Goal: Task Accomplishment & Management: Use online tool/utility

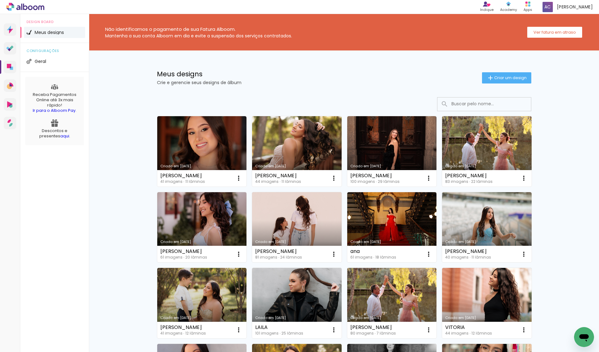
scroll to position [4, 0]
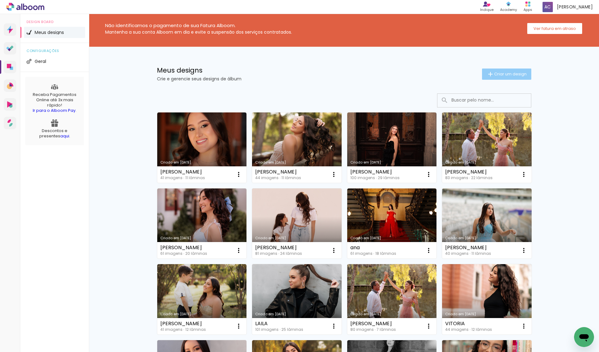
click at [519, 70] on paper-button "Criar um design" at bounding box center [506, 74] width 49 height 11
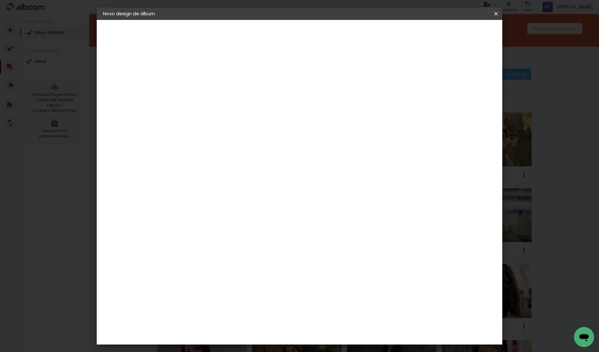
drag, startPoint x: 413, startPoint y: 89, endPoint x: 392, endPoint y: 85, distance: 21.5
click at [223, 88] on div at bounding box center [205, 83] width 36 height 47
click at [205, 85] on input at bounding box center [205, 84] width 0 height 10
type input "GEOVANNA"
type paper-input "GEOVANNA"
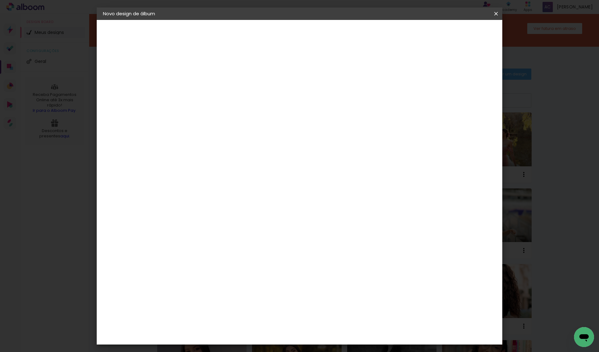
click at [0, 0] on slot "Avançar" at bounding box center [0, 0] width 0 height 0
click at [252, 117] on input at bounding box center [220, 119] width 63 height 8
type input "[PERSON_NAME]"
type paper-input "[PERSON_NAME]"
click at [242, 143] on div "[PERSON_NAME]" at bounding box center [221, 140] width 41 height 5
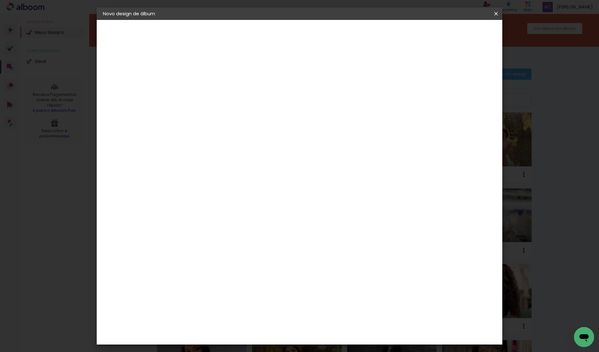
click at [317, 39] on header "Fornecedor Escolha um fornecedor ou avance com o tamanho livre. Voltar Avançar" at bounding box center [248, 41] width 140 height 42
click at [308, 36] on paper-button "Avançar" at bounding box center [293, 33] width 31 height 11
click at [229, 104] on input "text" at bounding box center [217, 109] width 24 height 10
click at [0, 0] on slot "Encadernados" at bounding box center [0, 0] width 0 height 0
type input "Encadernados"
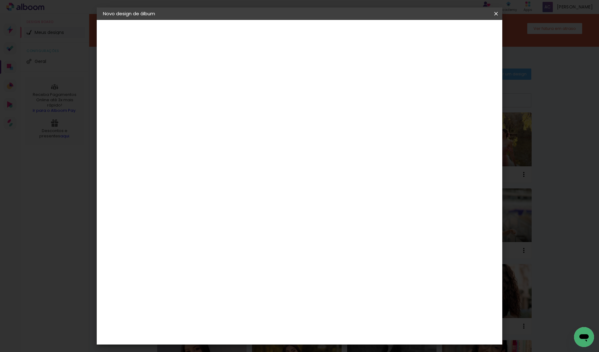
scroll to position [101, 0]
click at [247, 250] on span "30 x 60" at bounding box center [232, 256] width 29 height 13
click at [0, 0] on slot "Avançar" at bounding box center [0, 0] width 0 height 0
click at [0, 0] on slot "Mostrar sangria" at bounding box center [0, 0] width 0 height 0
type paper-checkbox "on"
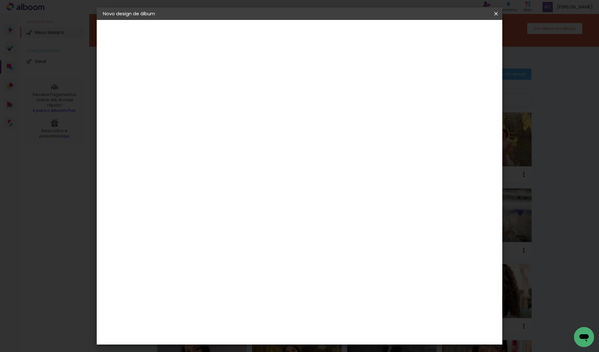
type input "1"
type paper-input "1"
click at [209, 68] on input "1" at bounding box center [200, 67] width 22 height 8
click at [455, 32] on span "Iniciar design" at bounding box center [441, 33] width 28 height 4
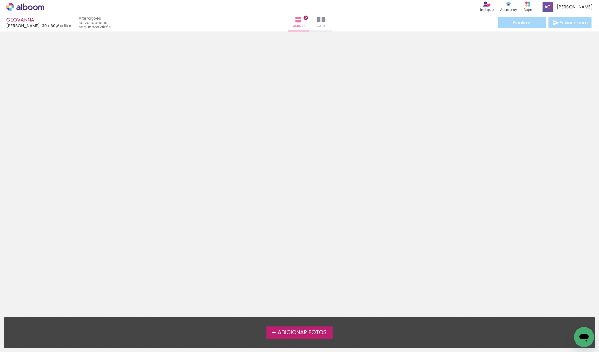
click at [301, 332] on span "Adicionar Fotos" at bounding box center [302, 333] width 49 height 6
click at [0, 0] on input "file" at bounding box center [0, 0] width 0 height 0
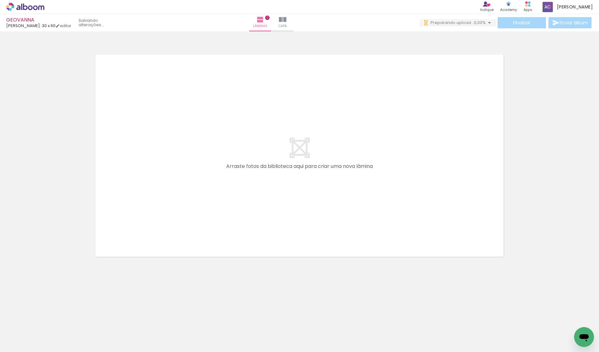
scroll to position [0, 180]
drag, startPoint x: 213, startPoint y: 332, endPoint x: 268, endPoint y: 218, distance: 126.9
click at [268, 218] on quentale-workspace at bounding box center [299, 176] width 599 height 352
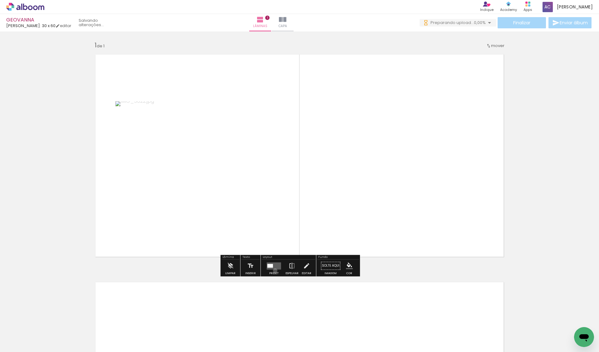
click at [281, 272] on div at bounding box center [273, 266] width 17 height 12
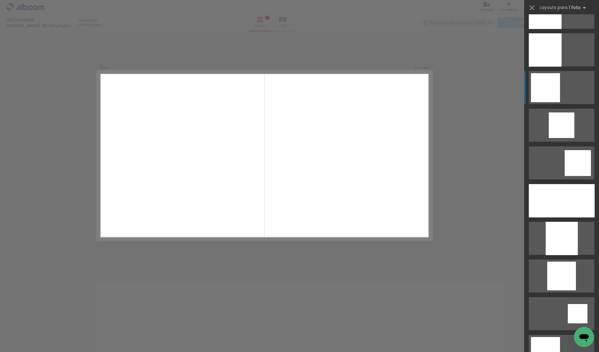
scroll to position [541, 0]
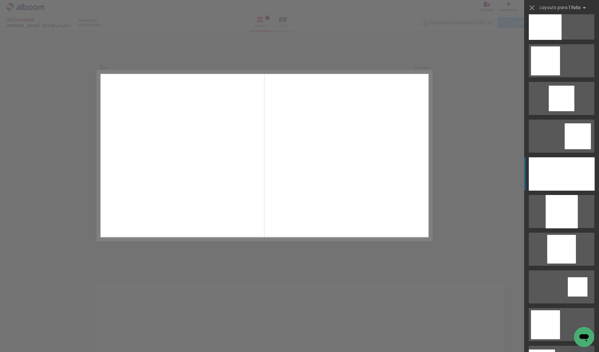
click at [570, 178] on div at bounding box center [562, 173] width 66 height 33
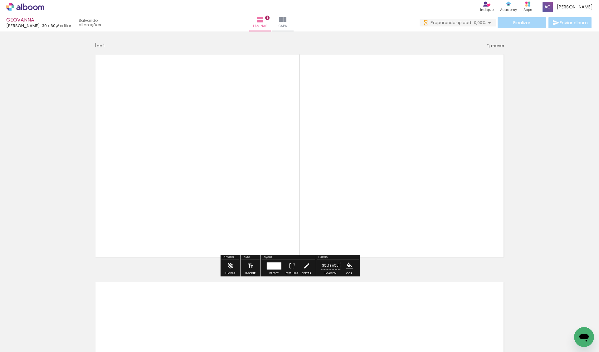
click at [385, 151] on quentale-photo at bounding box center [299, 156] width 418 height 212
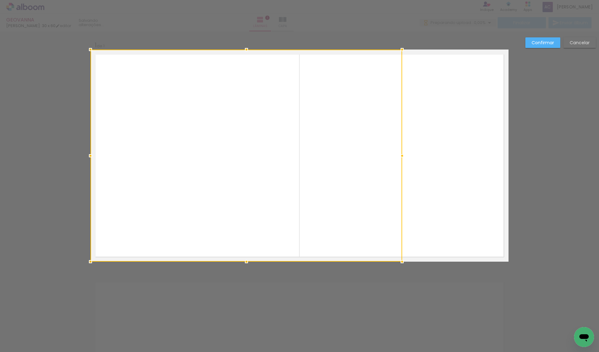
drag, startPoint x: 507, startPoint y: 155, endPoint x: 400, endPoint y: 155, distance: 106.3
click at [400, 155] on div at bounding box center [402, 156] width 12 height 12
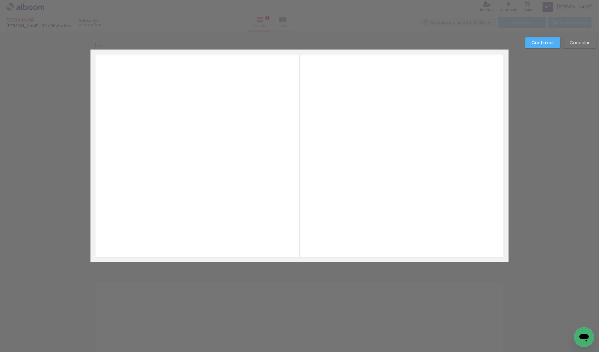
click at [0, 0] on slot "Confirmar" at bounding box center [0, 0] width 0 height 0
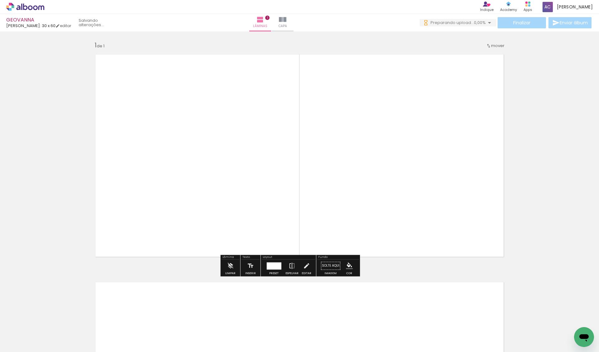
scroll to position [9, 0]
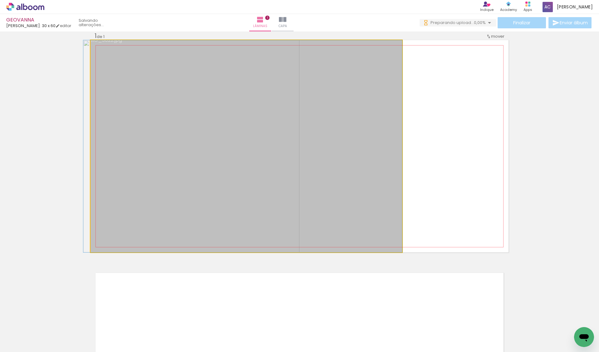
drag, startPoint x: 293, startPoint y: 138, endPoint x: 276, endPoint y: 138, distance: 16.8
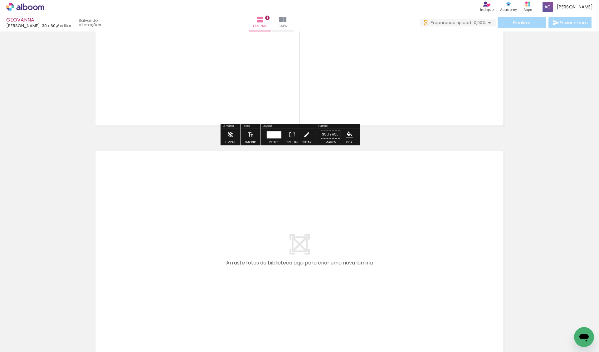
scroll to position [0, 0]
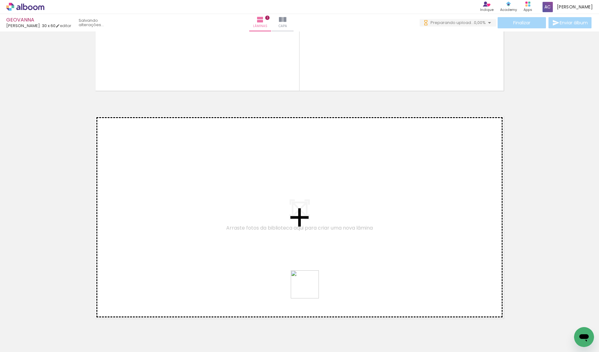
drag, startPoint x: 309, startPoint y: 329, endPoint x: 309, endPoint y: 288, distance: 40.2
click at [309, 288] on quentale-workspace at bounding box center [299, 176] width 599 height 352
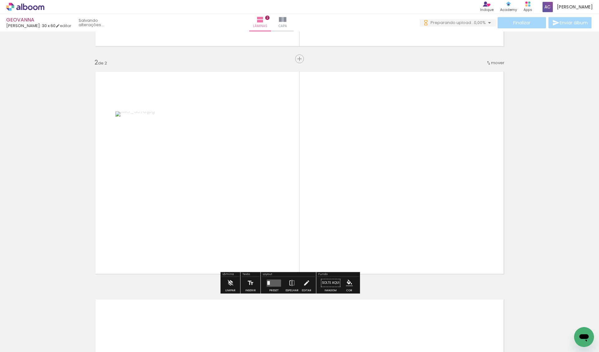
click at [254, 317] on iron-icon at bounding box center [253, 319] width 7 height 7
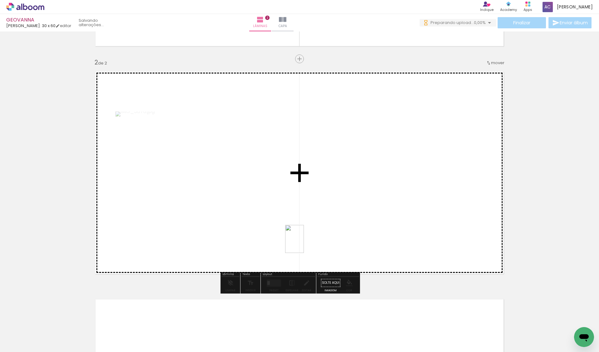
drag, startPoint x: 304, startPoint y: 328, endPoint x: 303, endPoint y: 243, distance: 85.1
click at [303, 243] on quentale-workspace at bounding box center [299, 176] width 599 height 352
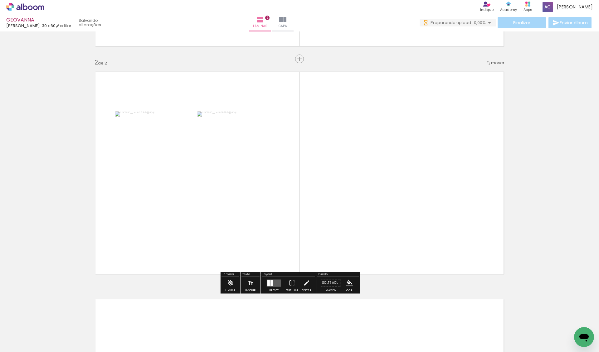
click at [326, 317] on iron-icon at bounding box center [323, 319] width 7 height 7
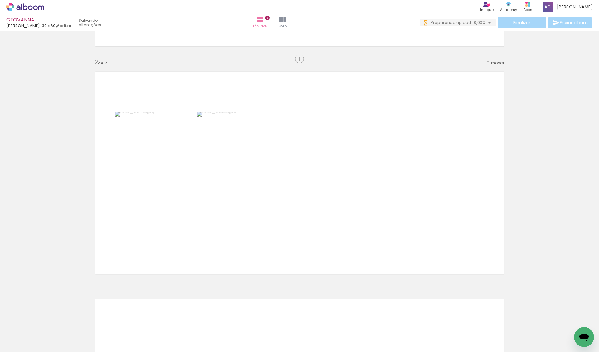
click at [431, 318] on iron-icon at bounding box center [428, 319] width 7 height 7
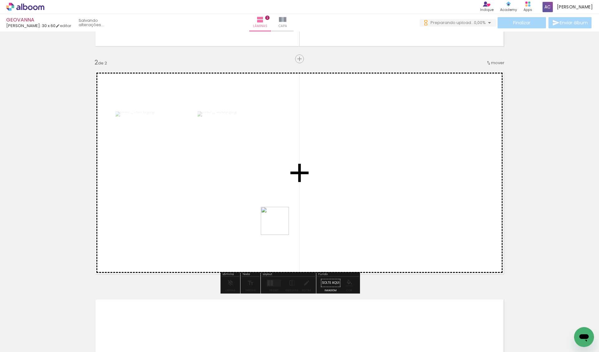
drag, startPoint x: 246, startPoint y: 297, endPoint x: 281, endPoint y: 222, distance: 82.5
click at [281, 222] on quentale-workspace at bounding box center [299, 176] width 599 height 352
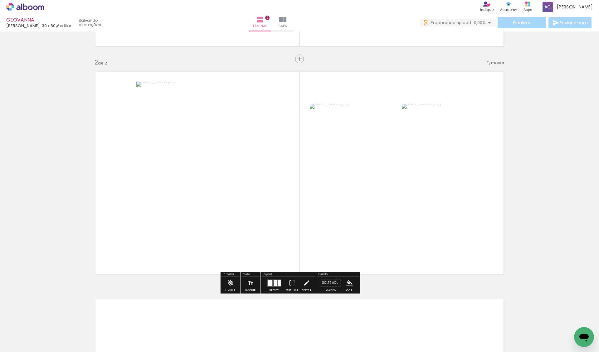
click at [282, 280] on div at bounding box center [273, 283] width 17 height 12
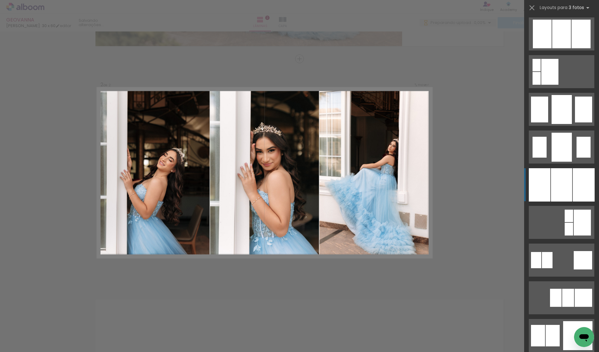
click at [551, 175] on div at bounding box center [561, 184] width 21 height 33
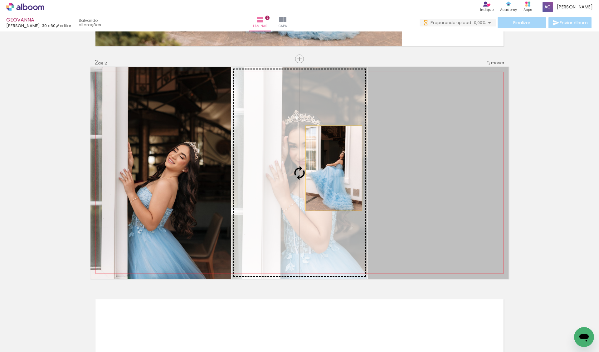
drag, startPoint x: 457, startPoint y: 169, endPoint x: 331, endPoint y: 168, distance: 126.3
click at [0, 0] on slot at bounding box center [0, 0] width 0 height 0
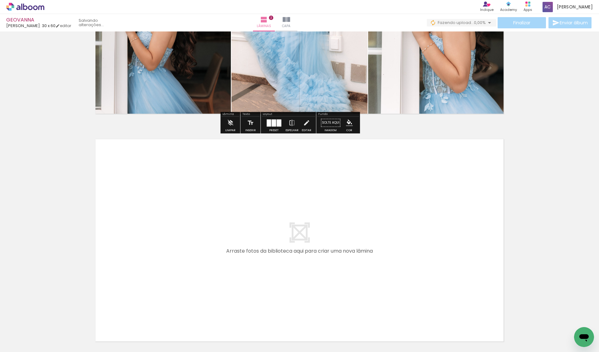
click at [217, 320] on iron-icon at bounding box center [214, 319] width 7 height 7
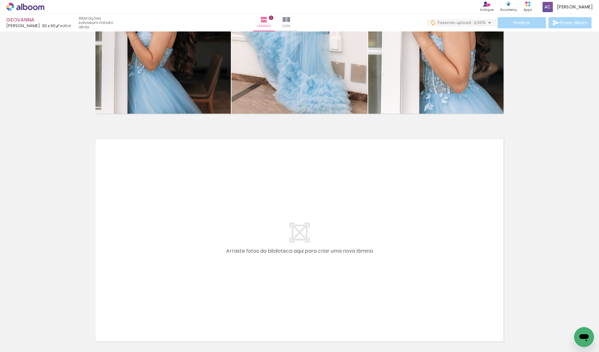
drag, startPoint x: 237, startPoint y: 337, endPoint x: 237, endPoint y: 285, distance: 52.1
click at [237, 285] on quentale-workspace at bounding box center [299, 176] width 599 height 352
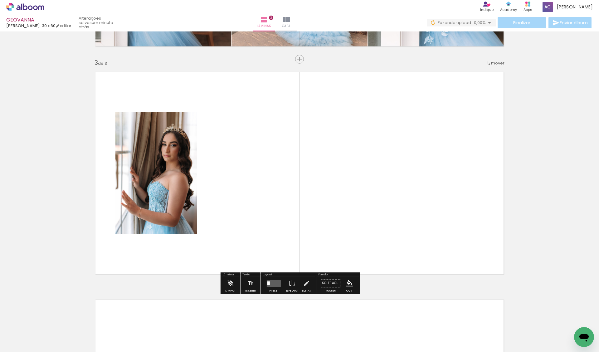
drag, startPoint x: 268, startPoint y: 328, endPoint x: 268, endPoint y: 244, distance: 84.5
click at [268, 244] on quentale-workspace at bounding box center [299, 176] width 599 height 352
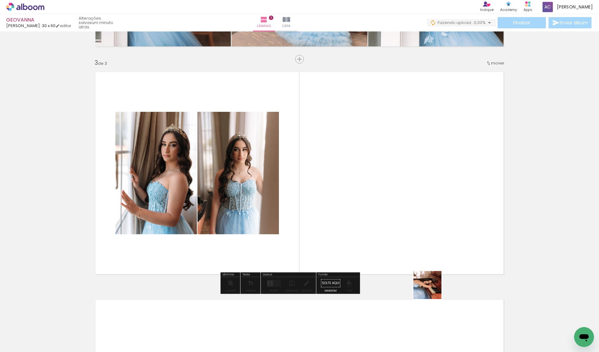
drag, startPoint x: 442, startPoint y: 331, endPoint x: 419, endPoint y: 259, distance: 75.4
click at [419, 259] on quentale-workspace at bounding box center [299, 176] width 599 height 352
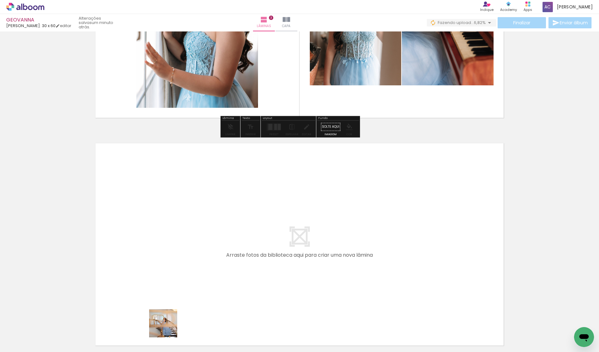
drag, startPoint x: 168, startPoint y: 328, endPoint x: 170, endPoint y: 282, distance: 46.5
click at [170, 282] on quentale-workspace at bounding box center [299, 176] width 599 height 352
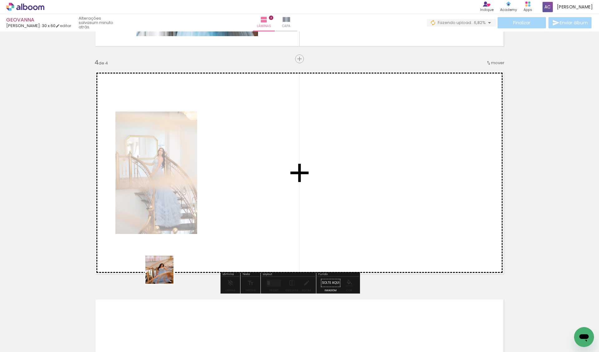
drag, startPoint x: 155, startPoint y: 291, endPoint x: 201, endPoint y: 231, distance: 75.6
click at [201, 231] on quentale-workspace at bounding box center [299, 176] width 599 height 352
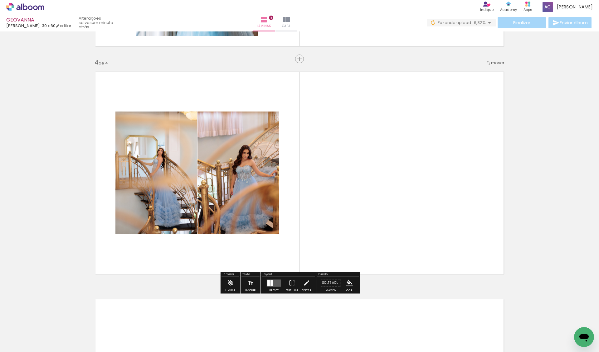
drag, startPoint x: 96, startPoint y: 337, endPoint x: 156, endPoint y: 222, distance: 129.2
click at [156, 222] on quentale-workspace at bounding box center [299, 176] width 599 height 352
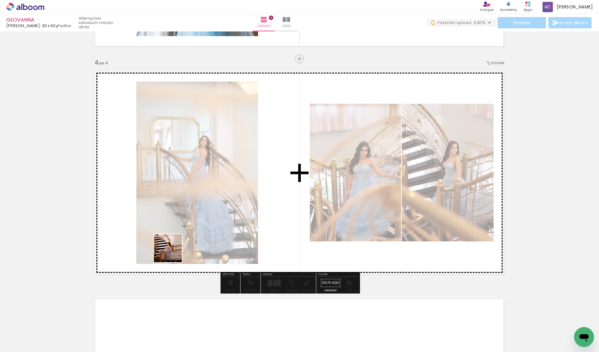
drag, startPoint x: 64, startPoint y: 325, endPoint x: 176, endPoint y: 250, distance: 134.2
click at [176, 250] on quentale-workspace at bounding box center [299, 176] width 599 height 352
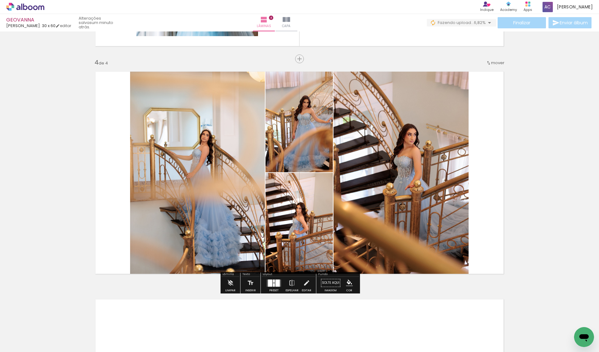
click at [280, 284] on div at bounding box center [277, 283] width 4 height 7
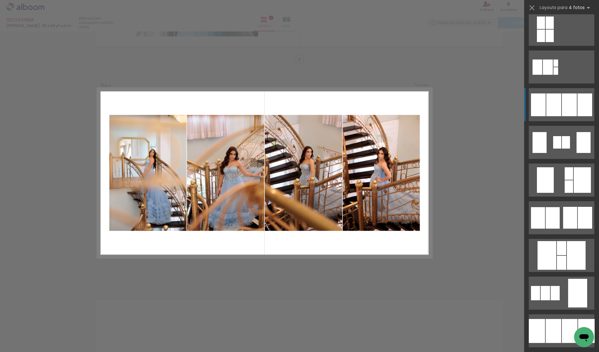
click at [562, 103] on div at bounding box center [569, 105] width 15 height 23
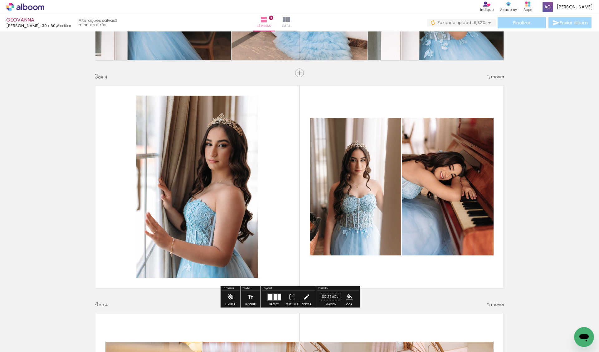
scroll to position [428, 0]
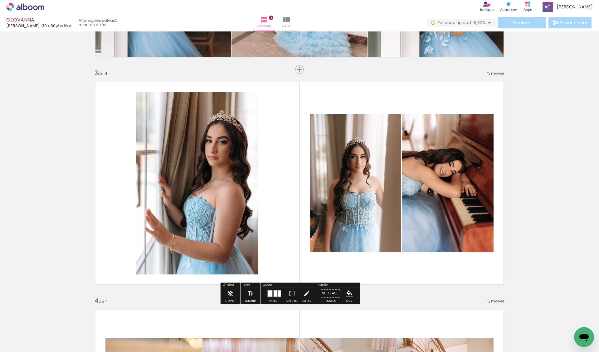
click at [272, 292] on div at bounding box center [270, 294] width 4 height 6
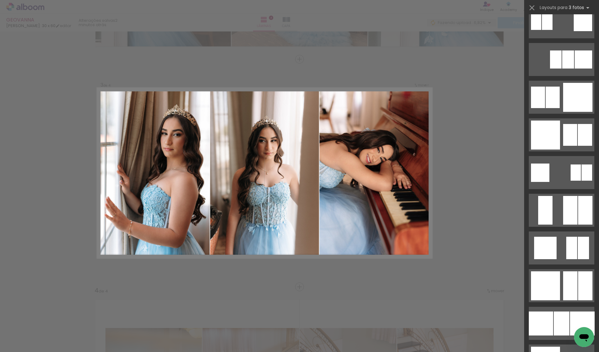
scroll to position [674, 0]
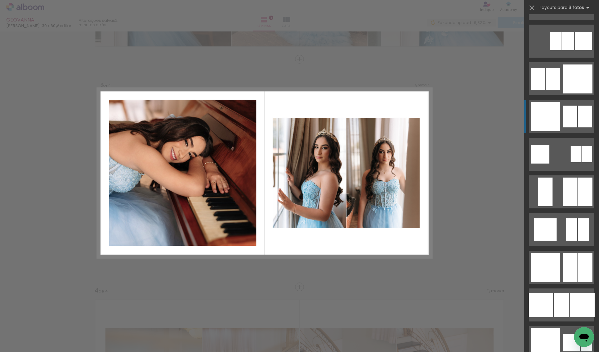
click at [547, 118] on div at bounding box center [545, 116] width 29 height 29
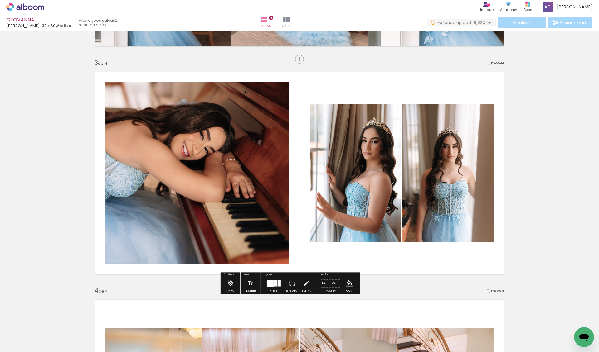
click at [196, 180] on quentale-photo at bounding box center [197, 173] width 184 height 183
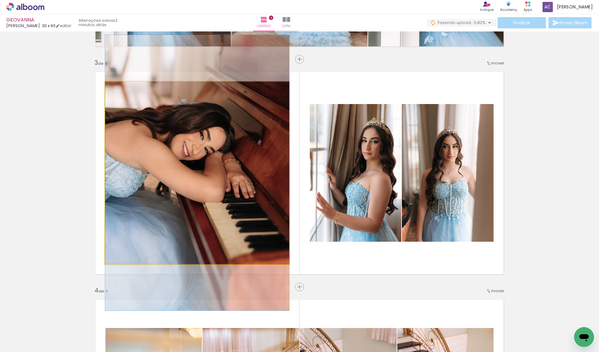
click at [196, 180] on quentale-photo at bounding box center [197, 173] width 184 height 183
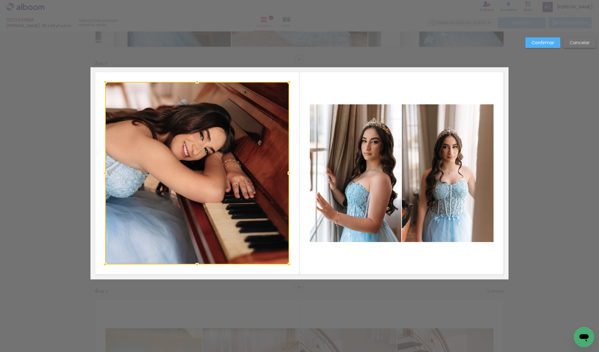
scroll to position [438, 0]
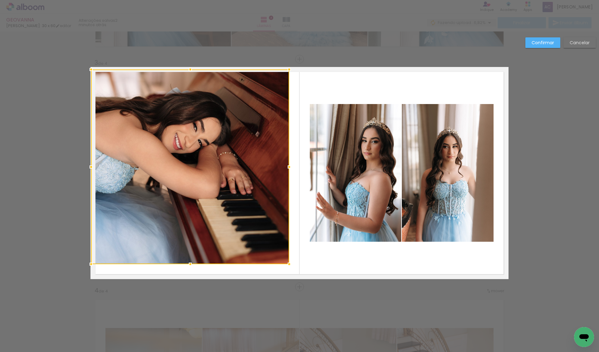
drag, startPoint x: 101, startPoint y: 80, endPoint x: 88, endPoint y: 68, distance: 18.3
click at [88, 68] on div at bounding box center [91, 69] width 12 height 12
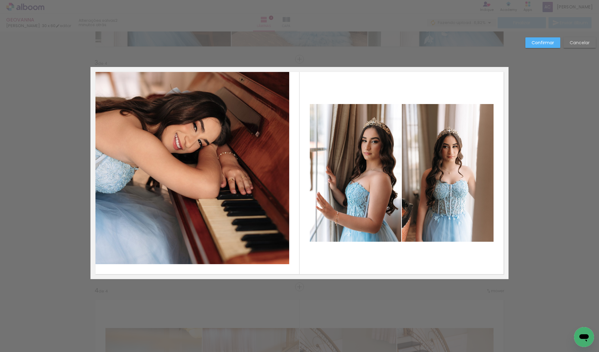
click at [261, 151] on quentale-photo at bounding box center [190, 167] width 198 height 195
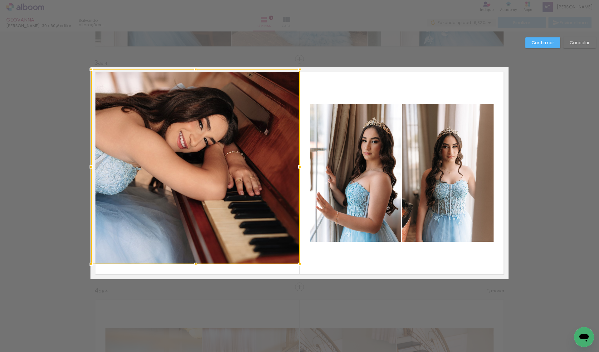
drag, startPoint x: 283, startPoint y: 167, endPoint x: 293, endPoint y: 169, distance: 10.5
click at [293, 169] on div at bounding box center [299, 167] width 12 height 12
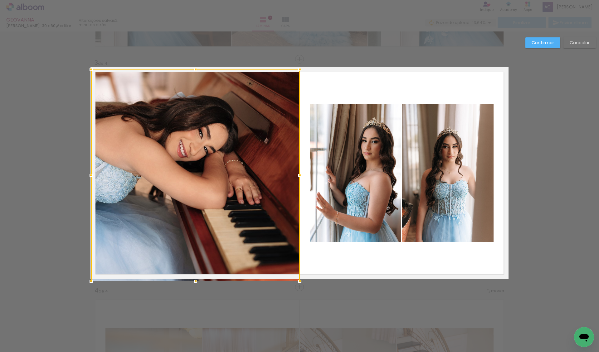
drag, startPoint x: 194, startPoint y: 262, endPoint x: 193, endPoint y: 276, distance: 13.7
click at [193, 276] on div at bounding box center [195, 281] width 12 height 12
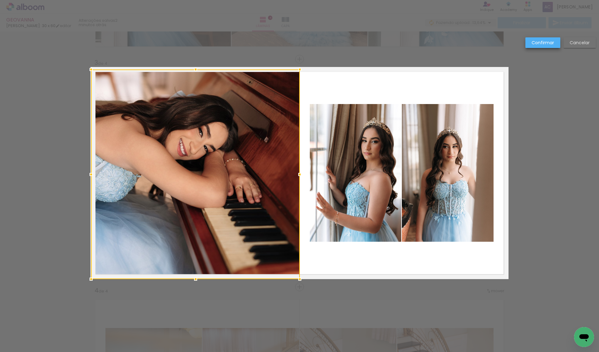
click at [551, 46] on paper-button "Confirmar" at bounding box center [542, 42] width 35 height 11
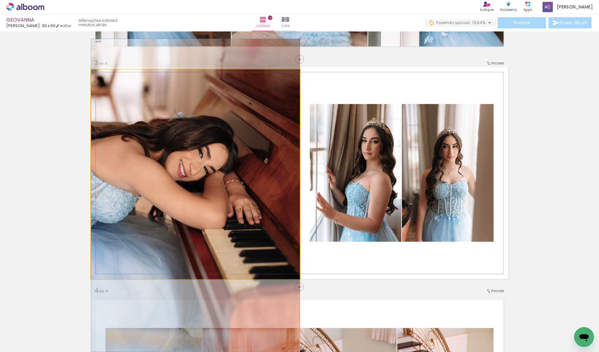
drag, startPoint x: 251, startPoint y: 135, endPoint x: 251, endPoint y: 156, distance: 20.9
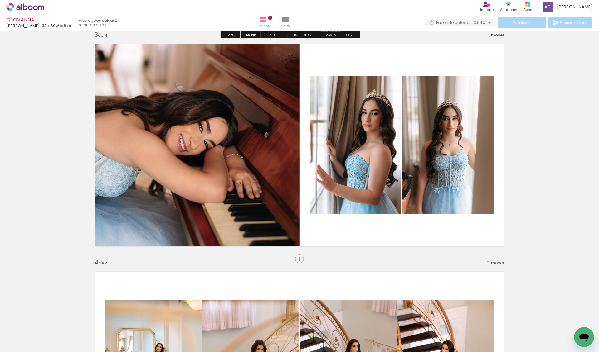
scroll to position [365, 0]
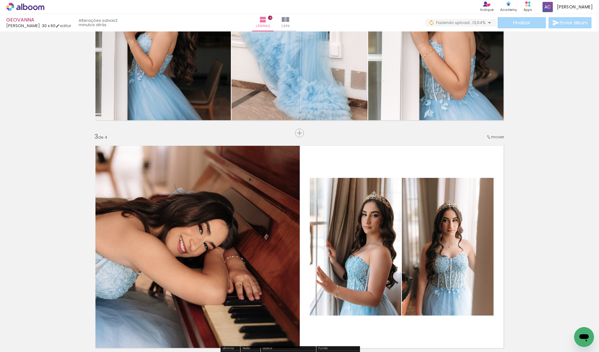
click at [486, 138] on iron-icon at bounding box center [488, 137] width 5 height 5
click at [484, 144] on paper-item "antes da 2" at bounding box center [476, 146] width 47 height 10
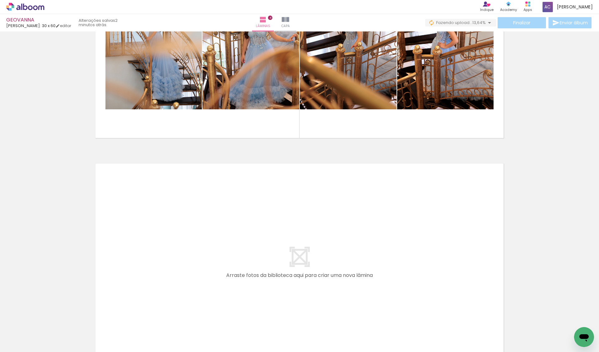
scroll to position [0, 372]
click at [344, 321] on iron-icon at bounding box center [340, 319] width 7 height 7
drag, startPoint x: 176, startPoint y: 326, endPoint x: 195, endPoint y: 301, distance: 30.8
click at [195, 301] on quentale-workspace at bounding box center [299, 176] width 599 height 352
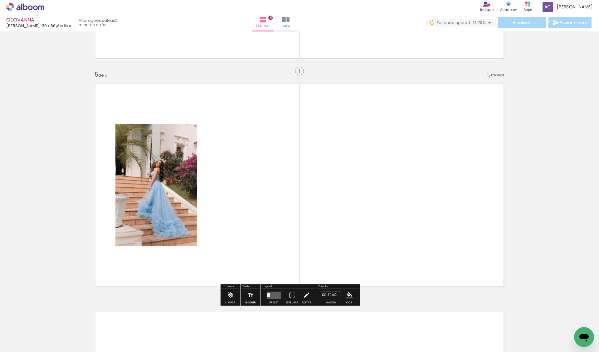
scroll to position [894, 0]
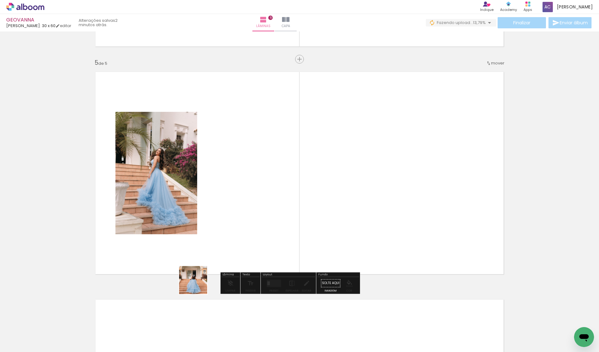
drag, startPoint x: 198, startPoint y: 285, endPoint x: 244, endPoint y: 249, distance: 58.6
click at [244, 249] on quentale-workspace at bounding box center [299, 176] width 599 height 352
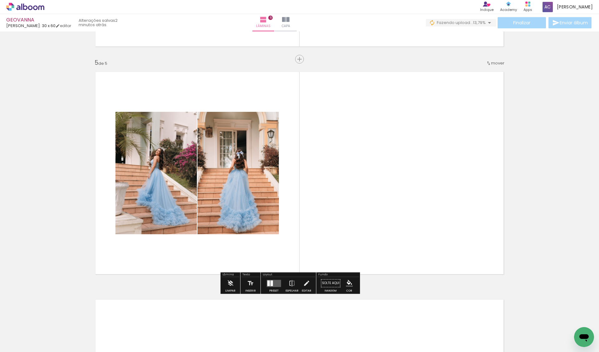
click at [273, 286] on div at bounding box center [271, 284] width 2 height 6
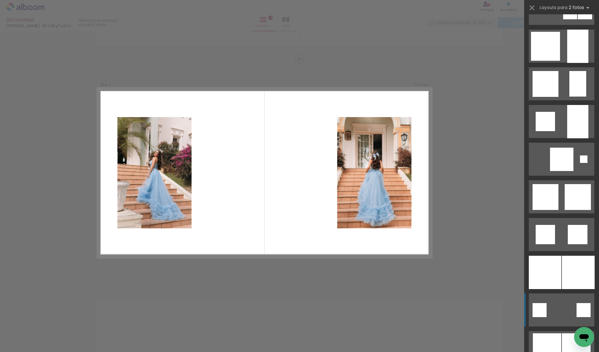
scroll to position [624, 0]
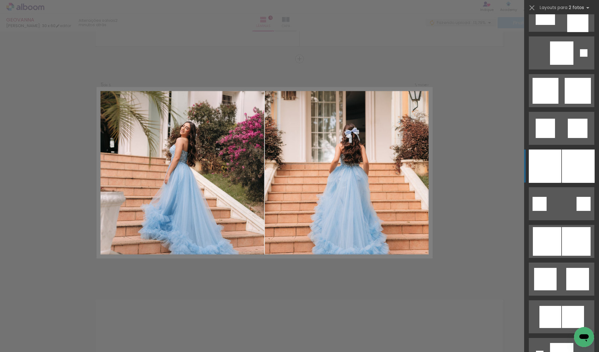
click at [538, 157] on div at bounding box center [545, 166] width 32 height 33
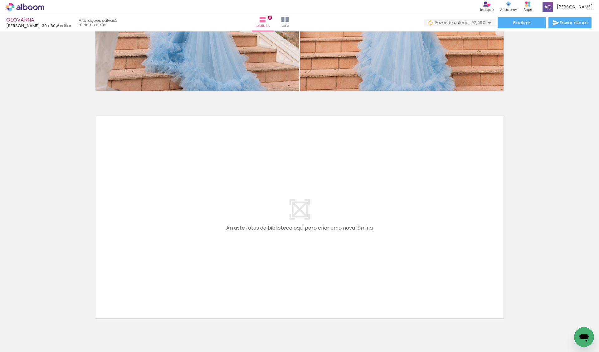
scroll to position [0, 2469]
click at [447, 320] on iron-icon at bounding box center [444, 319] width 7 height 7
click at [217, 318] on iron-icon at bounding box center [216, 319] width 7 height 7
click at [324, 321] on iron-icon at bounding box center [321, 319] width 7 height 7
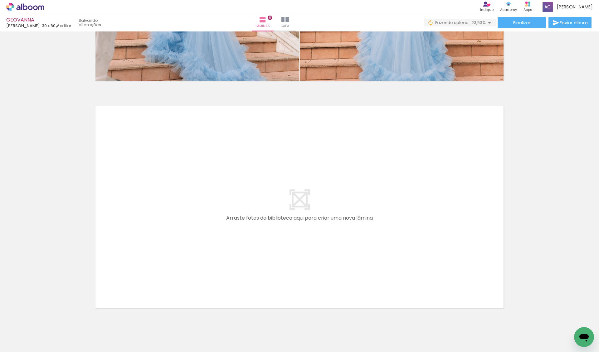
scroll to position [1090, 0]
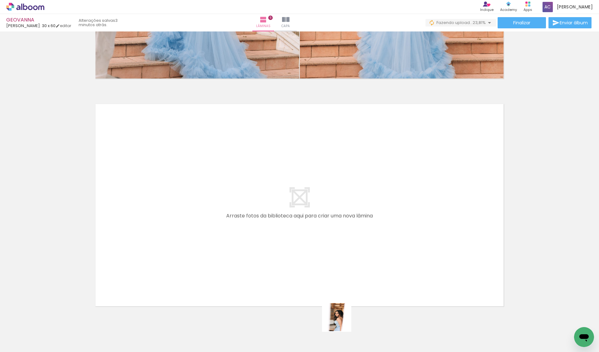
drag, startPoint x: 341, startPoint y: 331, endPoint x: 339, endPoint y: 291, distance: 40.6
click at [339, 291] on quentale-workspace at bounding box center [299, 176] width 599 height 352
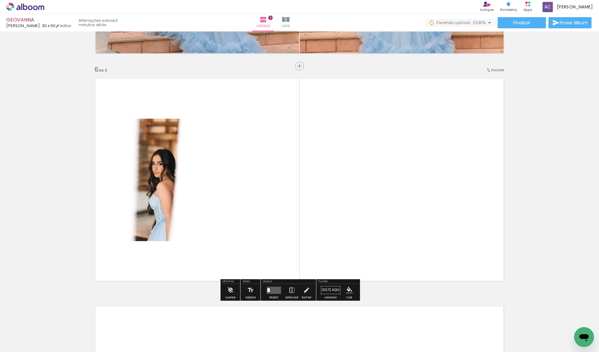
scroll to position [1123, 0]
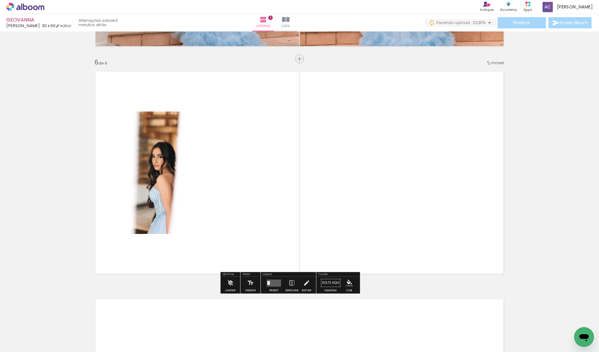
click at [281, 284] on quentale-layouter at bounding box center [274, 283] width 14 height 7
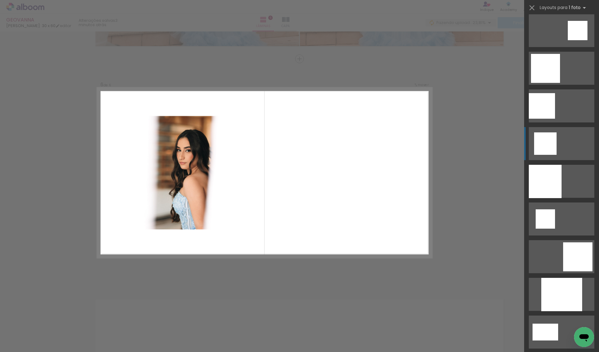
scroll to position [610, 0]
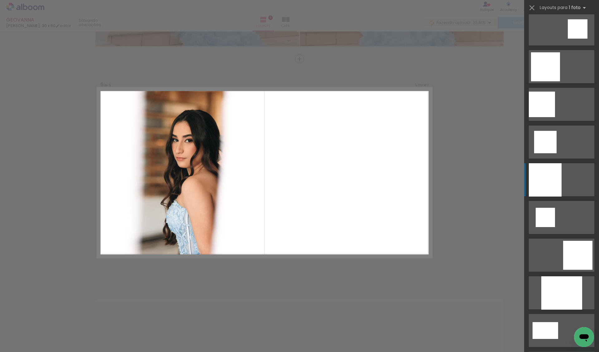
click at [540, 189] on div at bounding box center [545, 179] width 33 height 33
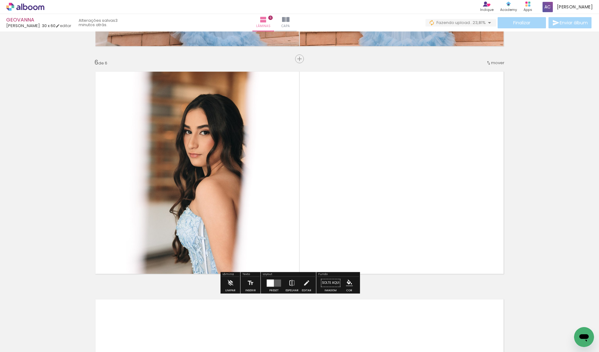
click at [294, 284] on paper-button "Espelhar" at bounding box center [292, 285] width 16 height 16
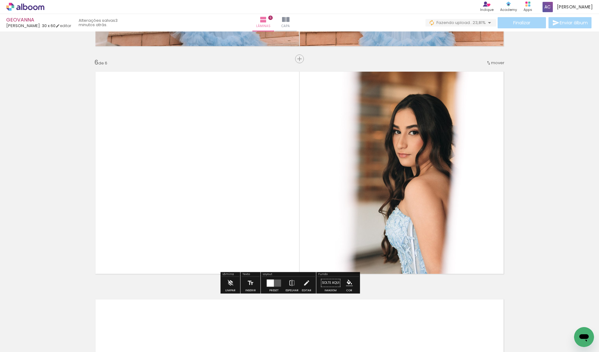
click at [495, 61] on span "mover" at bounding box center [497, 63] width 13 height 6
click at [480, 60] on paper-item "antes da 1" at bounding box center [476, 62] width 47 height 10
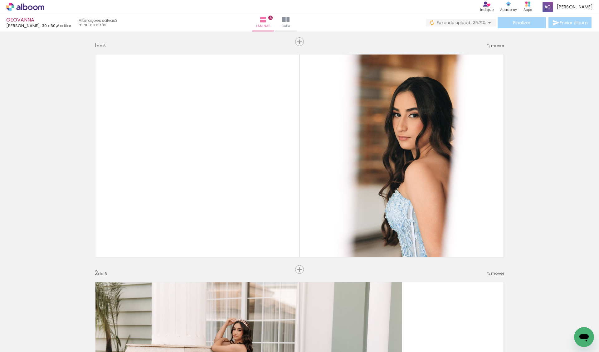
scroll to position [24, 0]
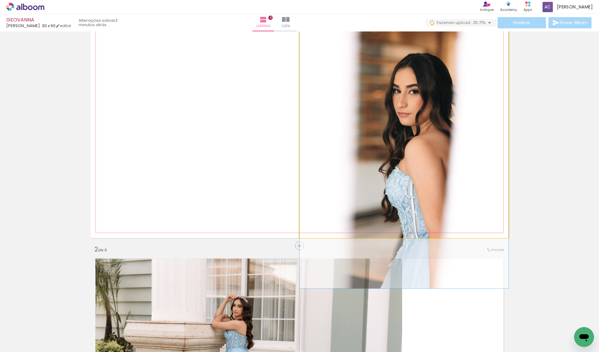
click at [433, 90] on quentale-photo at bounding box center [403, 132] width 209 height 212
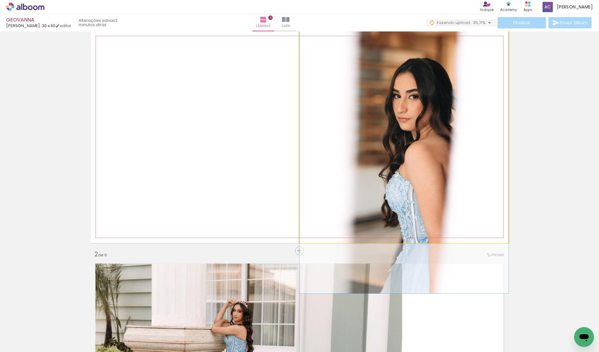
click at [433, 90] on quentale-photo at bounding box center [403, 137] width 209 height 212
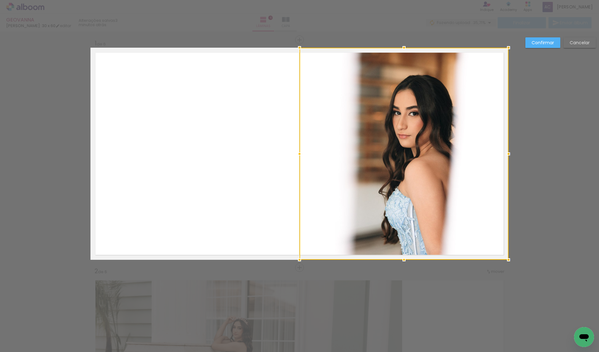
scroll to position [0, 0]
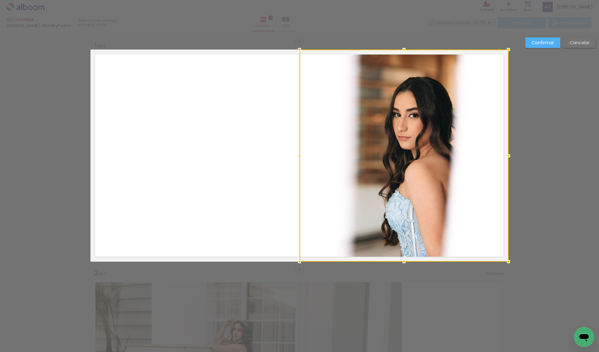
click at [0, 0] on slot "Cancelar" at bounding box center [0, 0] width 0 height 0
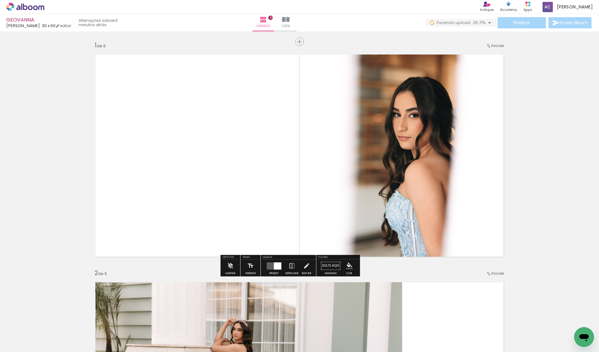
click at [276, 264] on quentale-layouter at bounding box center [274, 266] width 14 height 7
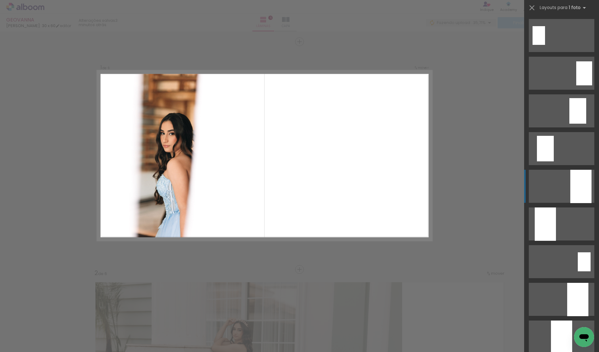
click at [577, 182] on div at bounding box center [580, 186] width 21 height 33
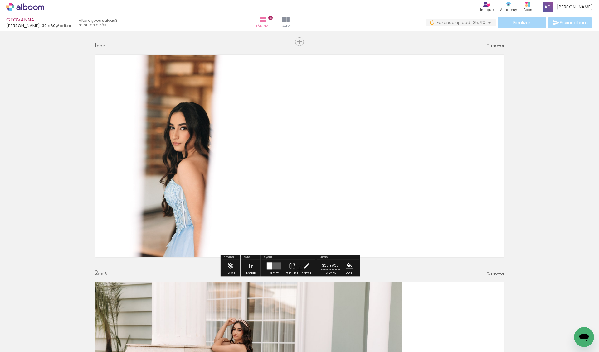
click at [295, 266] on paper-button "Espelhar" at bounding box center [292, 268] width 16 height 16
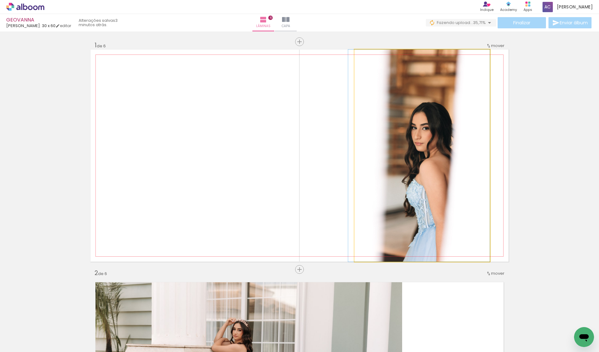
drag, startPoint x: 413, startPoint y: 190, endPoint x: 392, endPoint y: 191, distance: 20.9
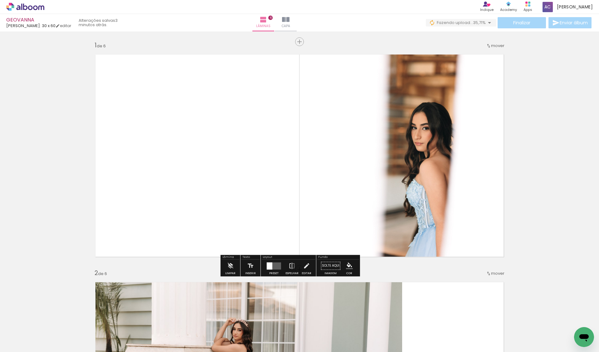
click at [405, 170] on quentale-photo at bounding box center [421, 156] width 135 height 212
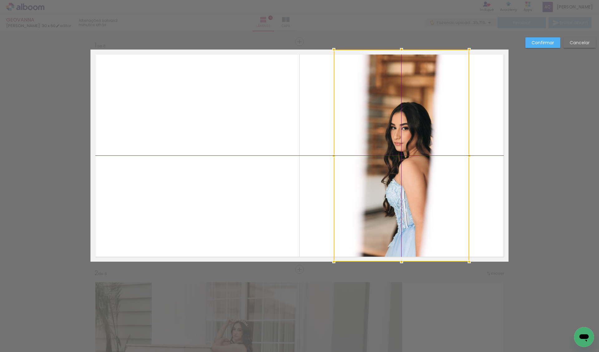
drag, startPoint x: 405, startPoint y: 170, endPoint x: 387, endPoint y: 171, distance: 17.8
click at [387, 171] on div at bounding box center [401, 156] width 135 height 212
click at [0, 0] on slot "Confirmar" at bounding box center [0, 0] width 0 height 0
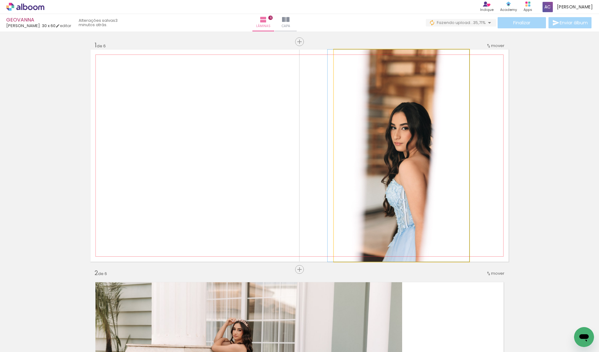
click at [446, 119] on quentale-photo at bounding box center [401, 156] width 135 height 212
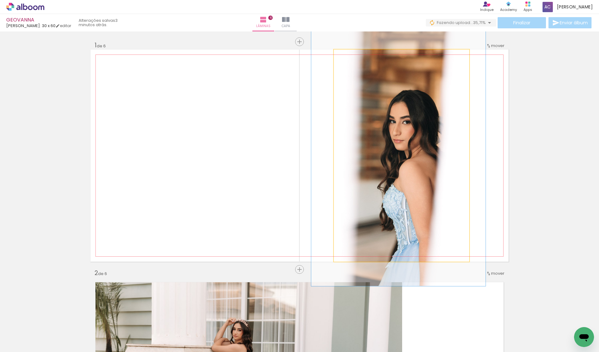
drag, startPoint x: 344, startPoint y: 59, endPoint x: 349, endPoint y: 59, distance: 5.0
click at [349, 59] on div at bounding box center [353, 56] width 10 height 10
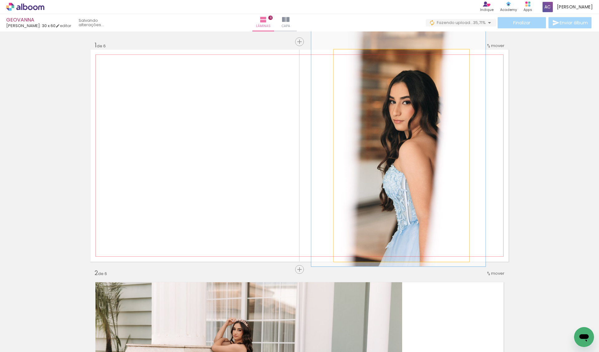
drag, startPoint x: 377, startPoint y: 145, endPoint x: 376, endPoint y: 128, distance: 16.5
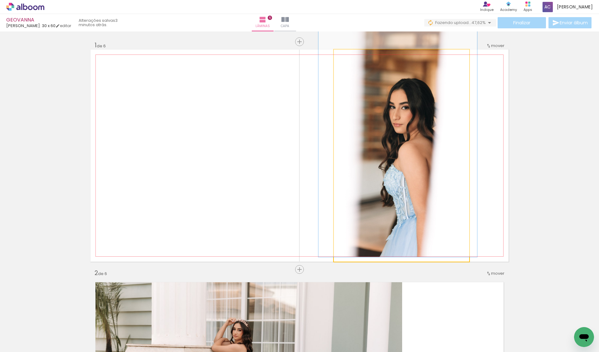
type paper-slider "112"
click at [348, 57] on div at bounding box center [351, 56] width 6 height 6
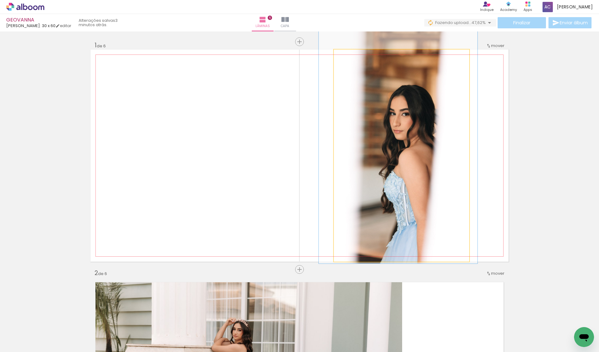
drag, startPoint x: 360, startPoint y: 84, endPoint x: 360, endPoint y: 89, distance: 5.6
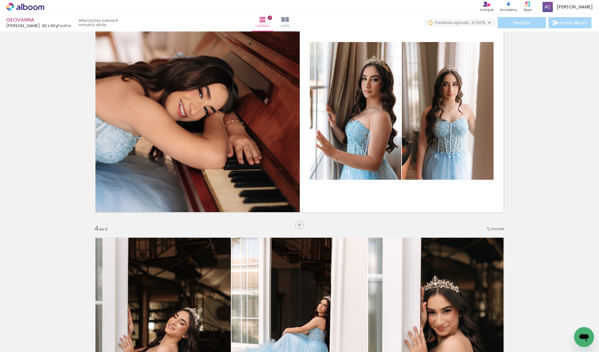
scroll to position [575, 0]
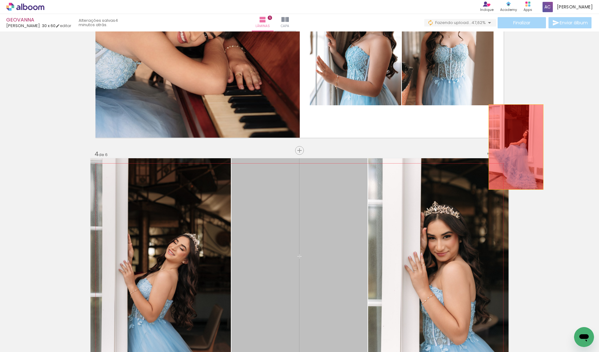
drag, startPoint x: 356, startPoint y: 219, endPoint x: 523, endPoint y: 141, distance: 184.4
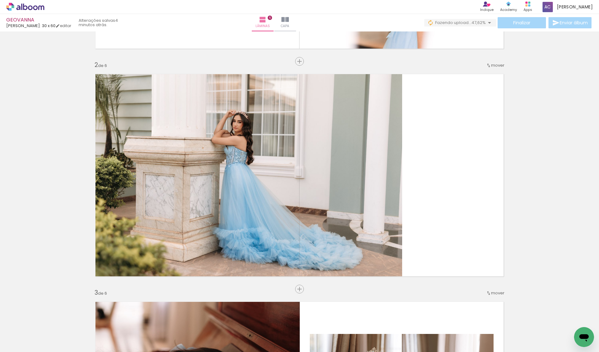
scroll to position [0, 43]
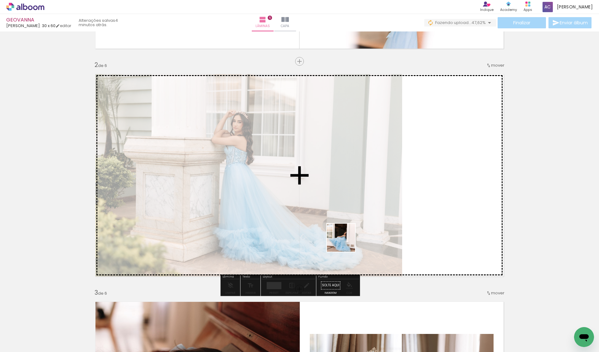
drag, startPoint x: 346, startPoint y: 332, endPoint x: 345, endPoint y: 242, distance: 90.1
click at [345, 242] on quentale-workspace at bounding box center [299, 176] width 599 height 352
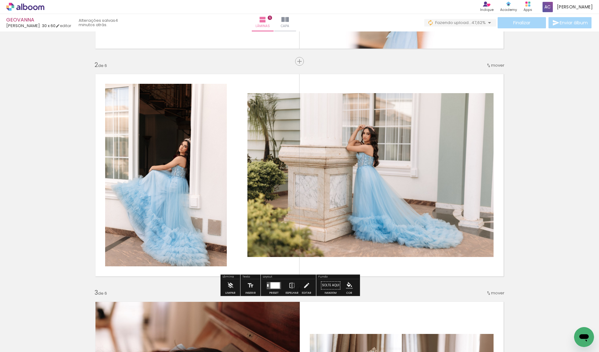
click at [280, 286] on div at bounding box center [274, 286] width 9 height 6
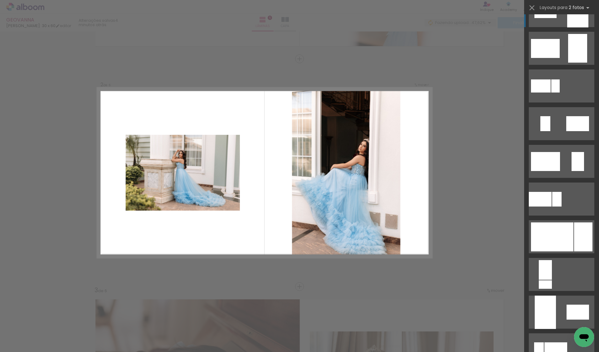
scroll to position [157, 0]
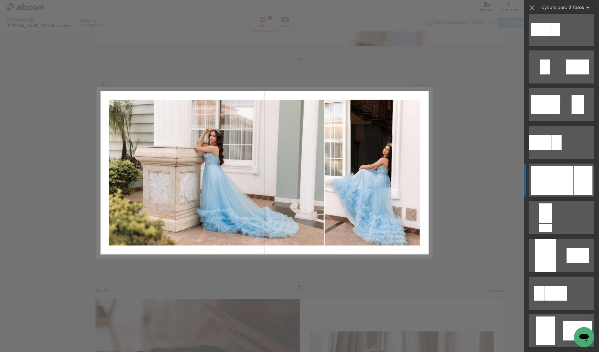
click at [565, 167] on div at bounding box center [552, 180] width 42 height 29
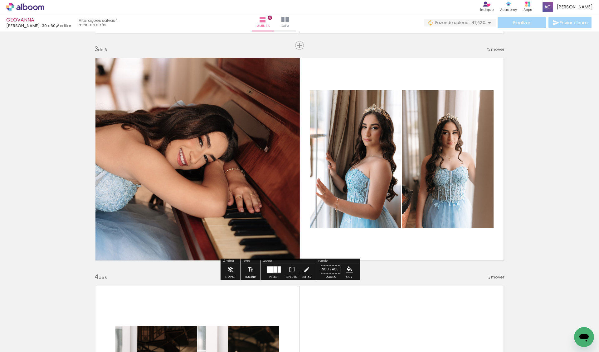
scroll to position [458, 0]
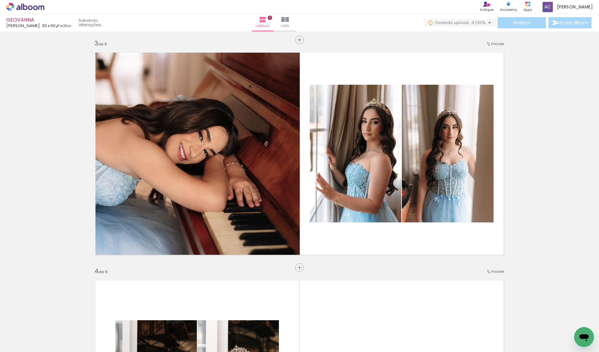
click at [22, 331] on input "Todas as fotos" at bounding box center [18, 333] width 24 height 5
click at [0, 0] on slot "Não utilizadas" at bounding box center [0, 0] width 0 height 0
type input "Não utilizadas"
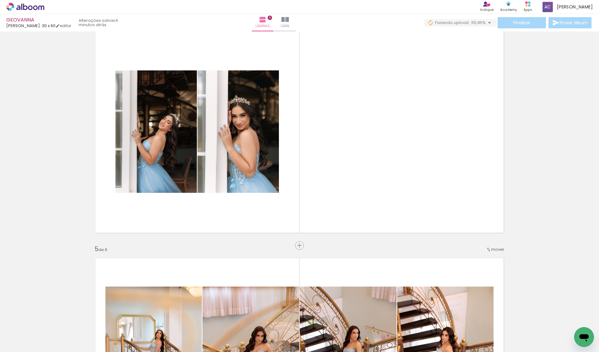
scroll to position [670, 0]
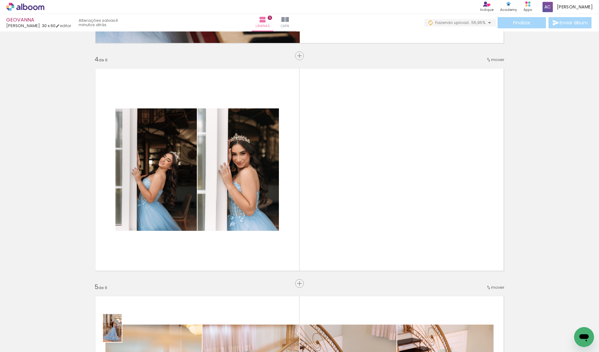
drag, startPoint x: 94, startPoint y: 337, endPoint x: 118, endPoint y: 336, distance: 24.4
click at [0, 0] on slot at bounding box center [0, 0] width 0 height 0
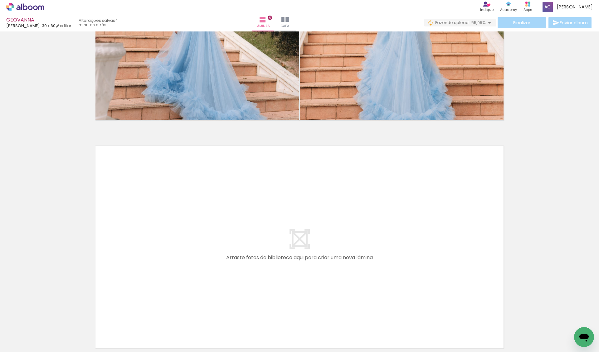
scroll to position [1293, 0]
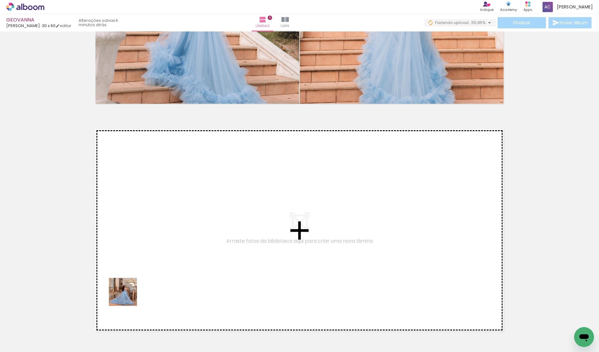
drag, startPoint x: 114, startPoint y: 330, endPoint x: 142, endPoint y: 271, distance: 64.7
click at [142, 271] on quentale-workspace at bounding box center [299, 176] width 599 height 352
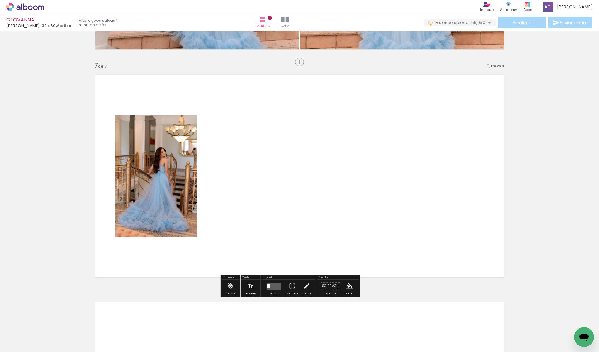
scroll to position [1350, 0]
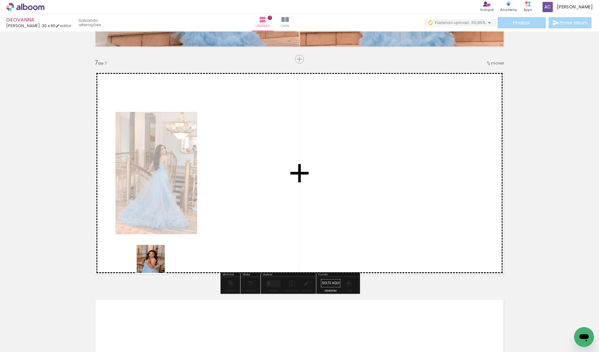
drag, startPoint x: 133, startPoint y: 276, endPoint x: 268, endPoint y: 207, distance: 151.7
click at [268, 207] on quentale-workspace at bounding box center [299, 176] width 599 height 352
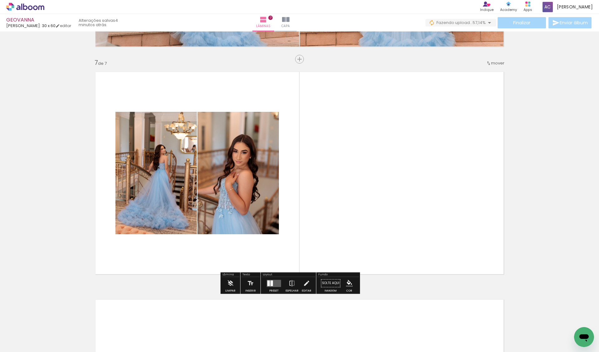
click at [279, 283] on quentale-layouter at bounding box center [274, 283] width 14 height 7
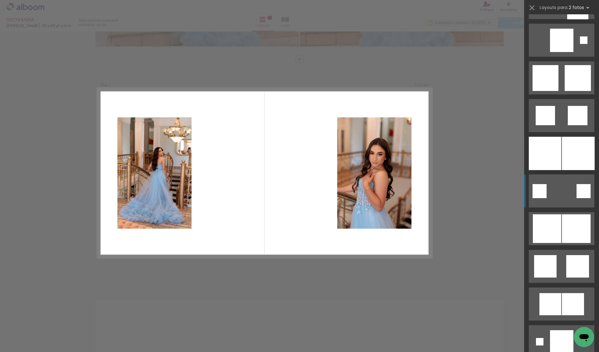
scroll to position [694, 0]
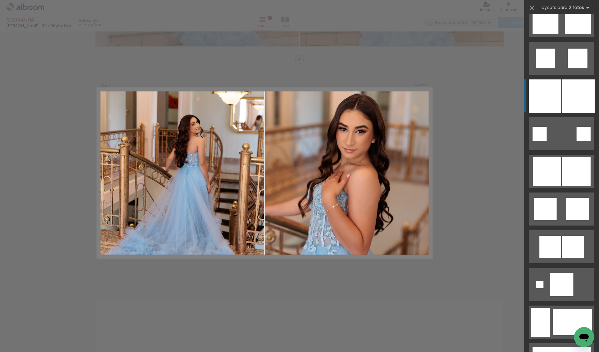
click at [569, 95] on div at bounding box center [578, 96] width 33 height 33
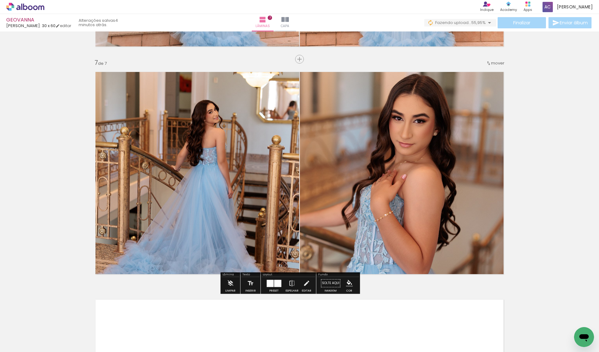
scroll to position [0, 0]
click at [259, 319] on iron-icon at bounding box center [258, 319] width 7 height 7
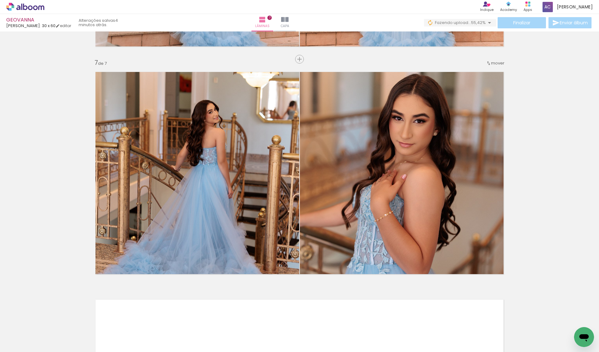
scroll to position [0, 819]
click at [281, 322] on iron-icon at bounding box center [278, 319] width 7 height 7
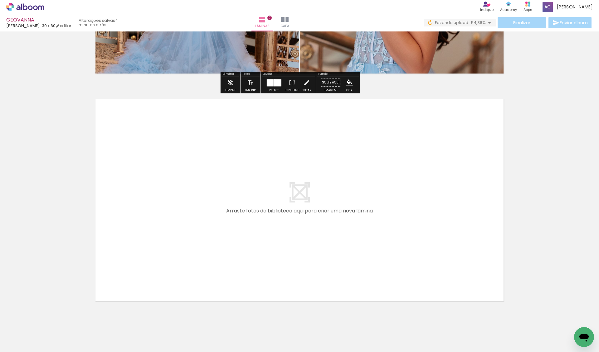
scroll to position [1541, 0]
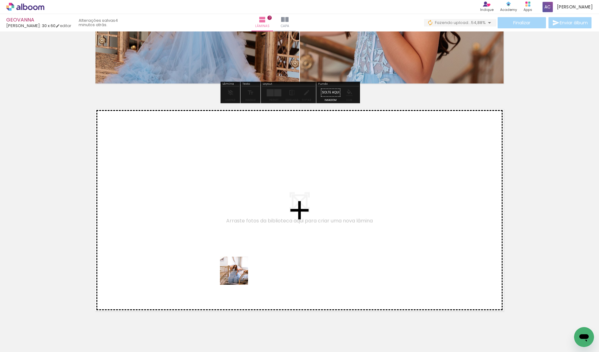
drag, startPoint x: 239, startPoint y: 330, endPoint x: 239, endPoint y: 270, distance: 60.2
click at [239, 270] on quentale-workspace at bounding box center [299, 176] width 599 height 352
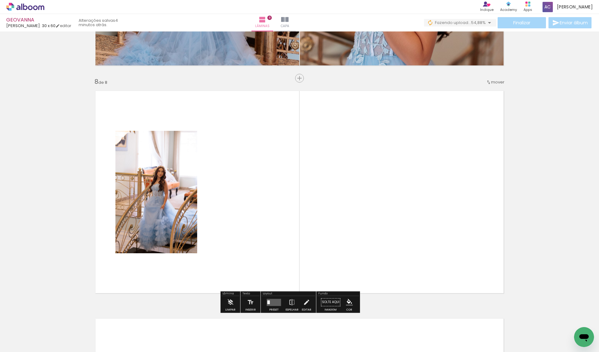
scroll to position [1549, 0]
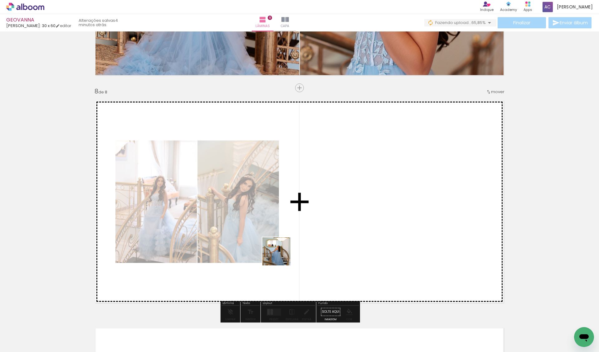
drag, startPoint x: 244, startPoint y: 330, endPoint x: 281, endPoint y: 256, distance: 81.9
click at [281, 256] on quentale-workspace at bounding box center [299, 176] width 599 height 352
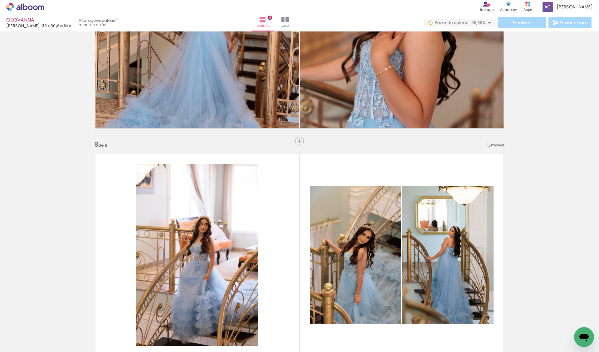
scroll to position [1501, 0]
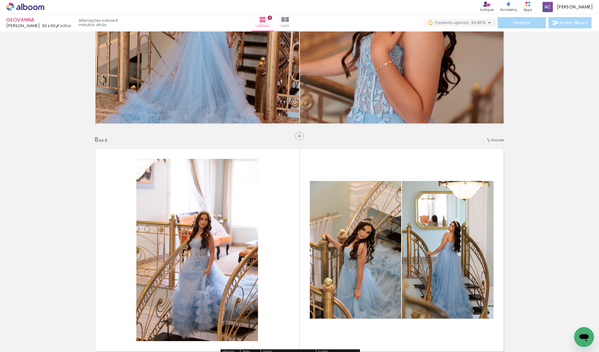
drag, startPoint x: 246, startPoint y: 333, endPoint x: 246, endPoint y: 287, distance: 46.2
click at [246, 287] on quentale-workspace at bounding box center [299, 176] width 599 height 352
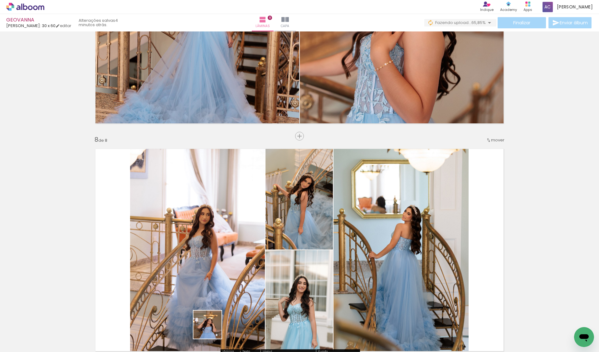
drag, startPoint x: 212, startPoint y: 332, endPoint x: 212, endPoint y: 295, distance: 37.4
click at [212, 295] on quentale-workspace at bounding box center [299, 176] width 599 height 352
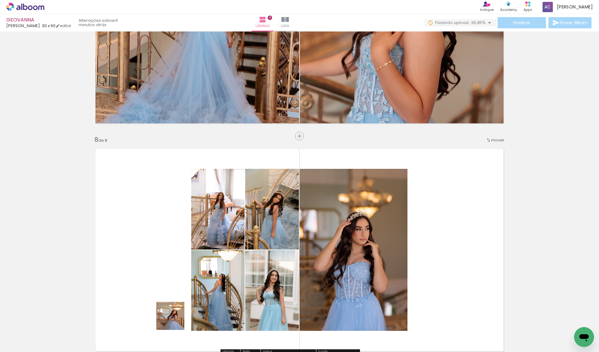
drag, startPoint x: 175, startPoint y: 321, endPoint x: 178, endPoint y: 309, distance: 12.6
click at [178, 309] on quentale-workspace at bounding box center [299, 176] width 599 height 352
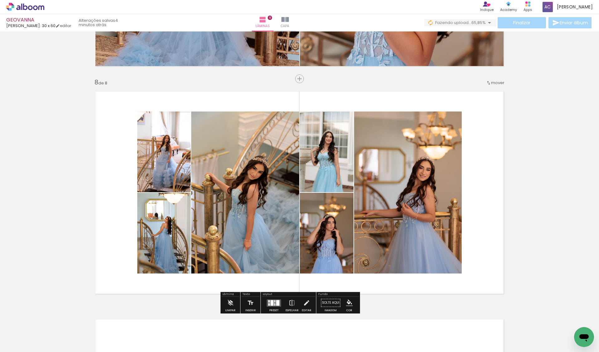
scroll to position [1571, 0]
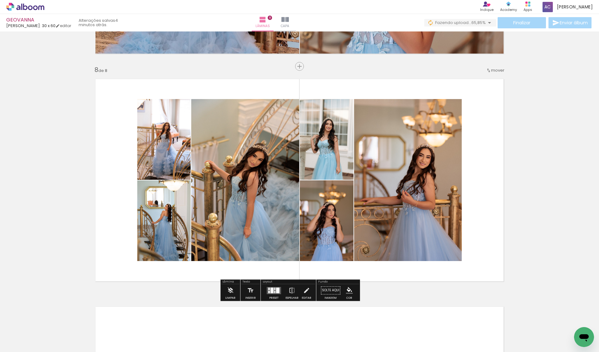
click at [273, 290] on div at bounding box center [271, 291] width 3 height 6
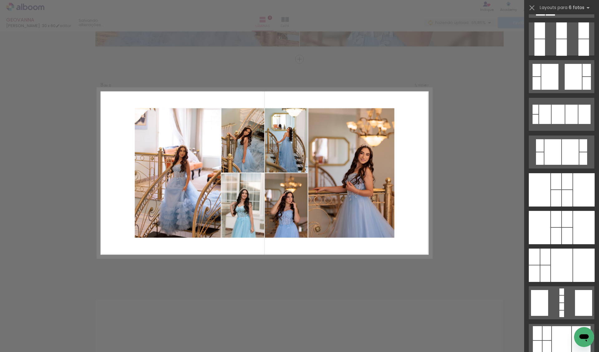
scroll to position [540, 0]
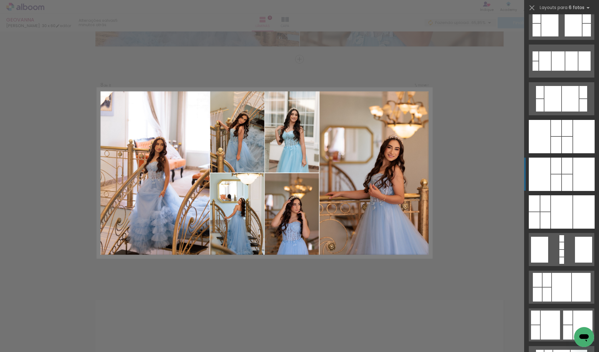
click at [551, 180] on div at bounding box center [556, 183] width 10 height 17
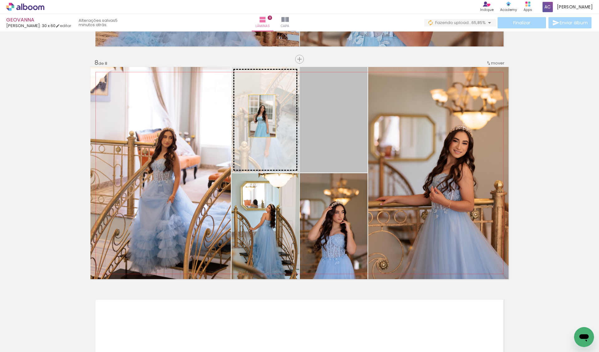
drag, startPoint x: 311, startPoint y: 102, endPoint x: 172, endPoint y: 145, distance: 145.2
click at [0, 0] on slot at bounding box center [0, 0] width 0 height 0
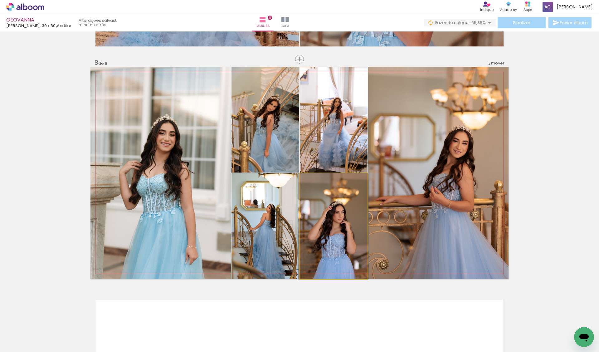
click at [335, 217] on quentale-photo at bounding box center [334, 226] width 68 height 106
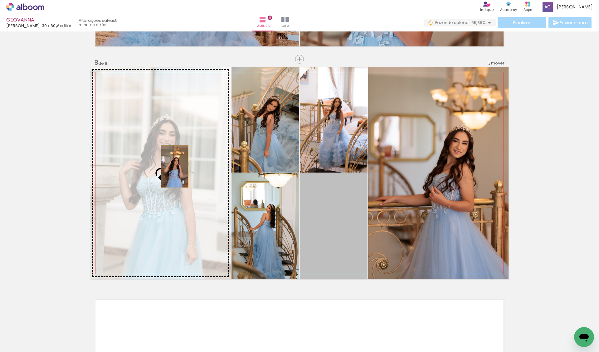
drag, startPoint x: 335, startPoint y: 216, endPoint x: 170, endPoint y: 165, distance: 173.0
click at [0, 0] on slot at bounding box center [0, 0] width 0 height 0
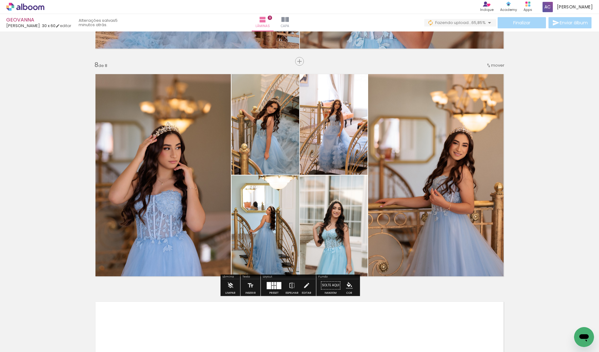
scroll to position [0, 1186]
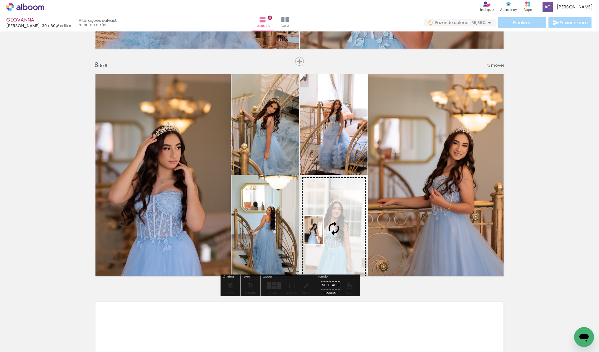
drag, startPoint x: 172, startPoint y: 344, endPoint x: 322, endPoint y: 233, distance: 186.2
click at [322, 233] on quentale-workspace at bounding box center [299, 176] width 599 height 352
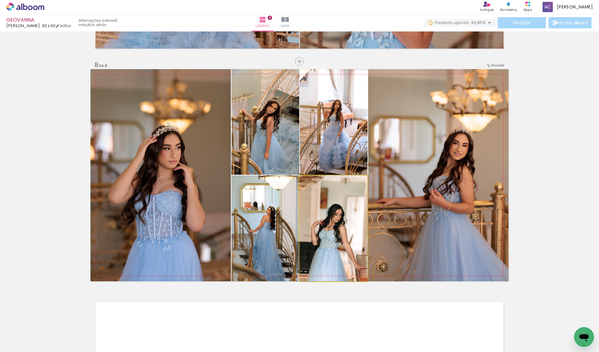
drag, startPoint x: 334, startPoint y: 231, endPoint x: 328, endPoint y: 231, distance: 6.2
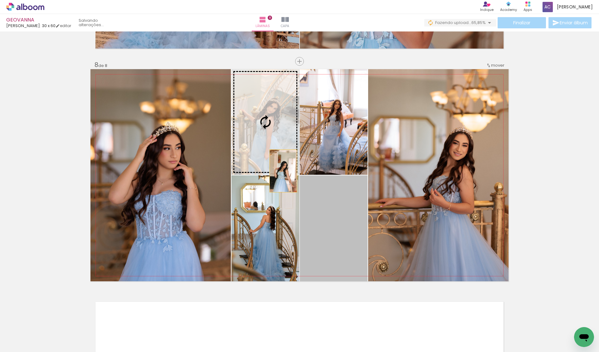
drag, startPoint x: 329, startPoint y: 231, endPoint x: 266, endPoint y: 153, distance: 99.9
click at [0, 0] on slot at bounding box center [0, 0] width 0 height 0
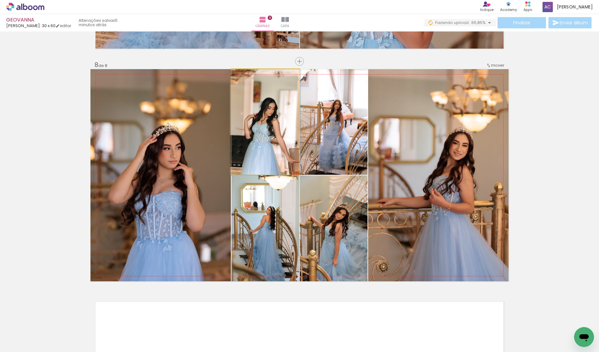
click at [265, 140] on quentale-photo at bounding box center [265, 122] width 68 height 106
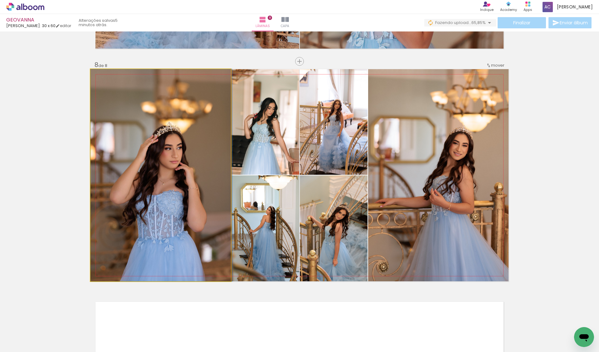
drag, startPoint x: 166, startPoint y: 220, endPoint x: 168, endPoint y: 205, distance: 14.6
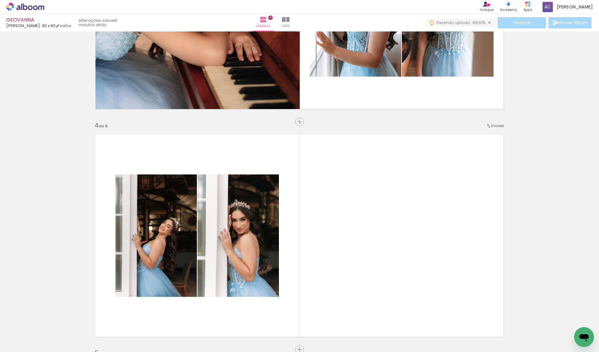
scroll to position [718, 0]
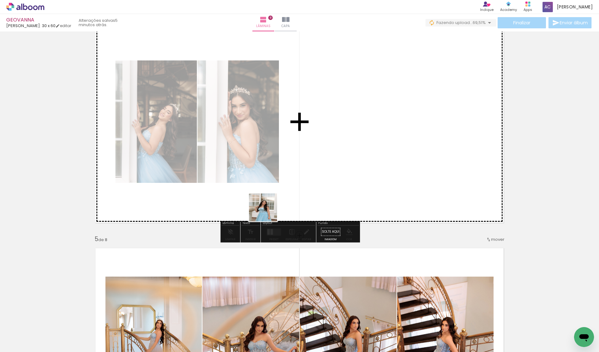
drag, startPoint x: 172, startPoint y: 341, endPoint x: 268, endPoint y: 211, distance: 161.2
click at [268, 211] on quentale-workspace at bounding box center [299, 176] width 599 height 352
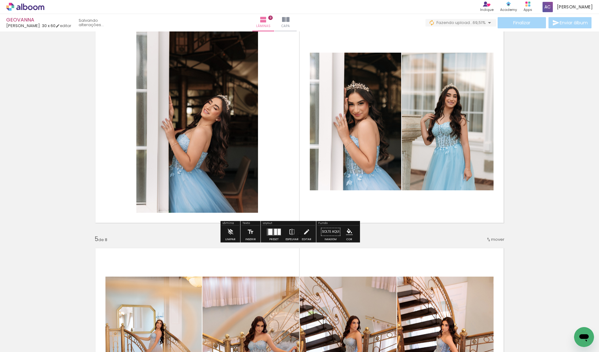
click at [272, 233] on div at bounding box center [270, 232] width 4 height 6
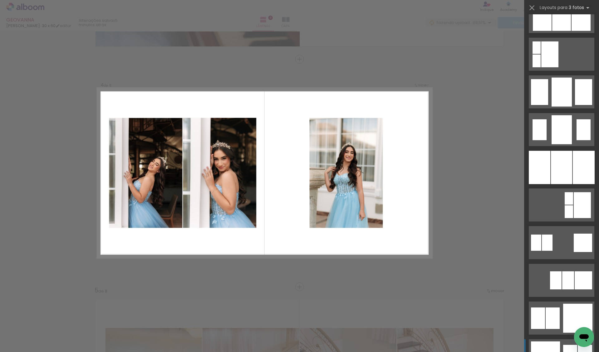
scroll to position [460, 0]
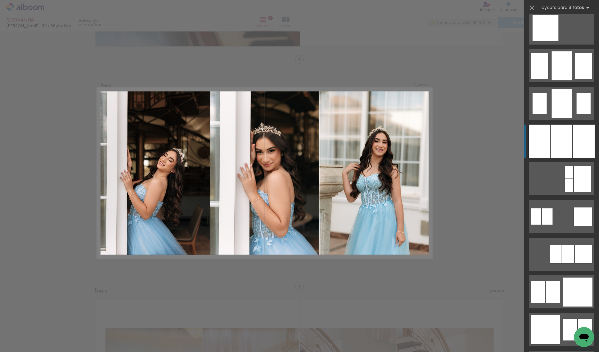
click at [553, 130] on div at bounding box center [561, 141] width 21 height 33
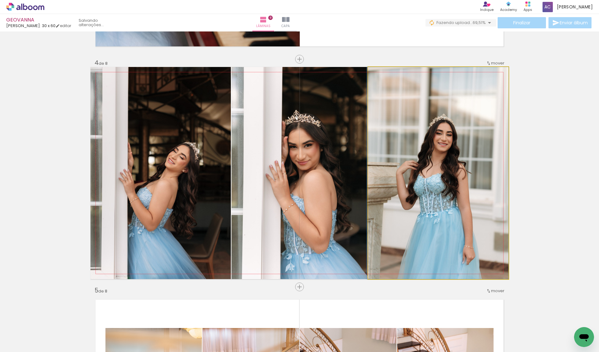
drag, startPoint x: 418, startPoint y: 195, endPoint x: 323, endPoint y: 195, distance: 95.4
click at [0, 0] on slot at bounding box center [0, 0] width 0 height 0
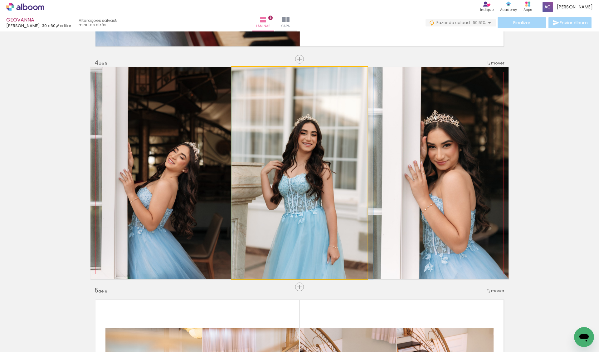
drag, startPoint x: 323, startPoint y: 195, endPoint x: 352, endPoint y: 194, distance: 28.7
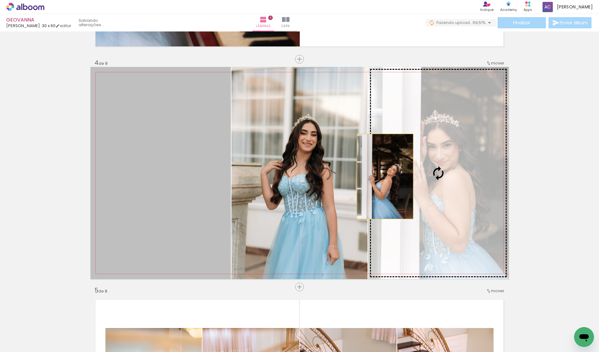
drag, startPoint x: 188, startPoint y: 191, endPoint x: 457, endPoint y: 180, distance: 269.0
click at [0, 0] on slot at bounding box center [0, 0] width 0 height 0
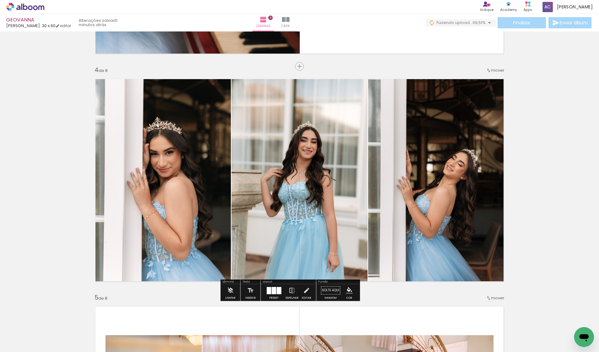
scroll to position [656, 0]
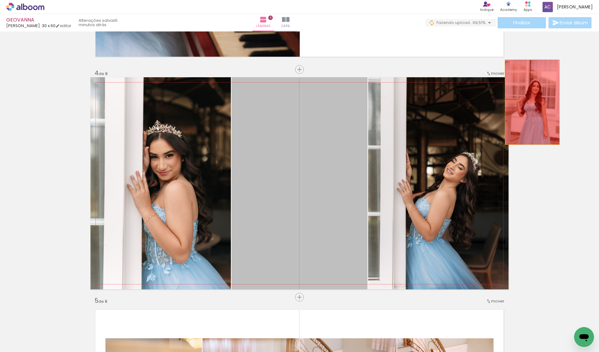
drag, startPoint x: 346, startPoint y: 175, endPoint x: 529, endPoint y: 98, distance: 199.0
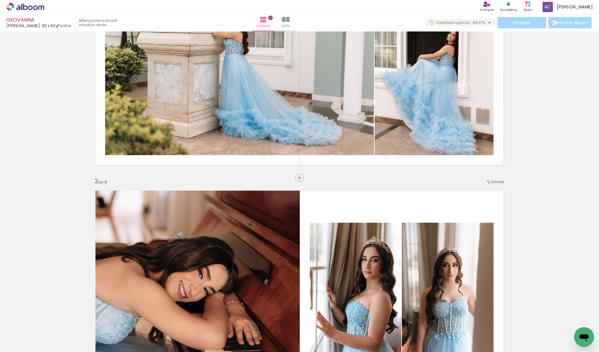
scroll to position [301, 0]
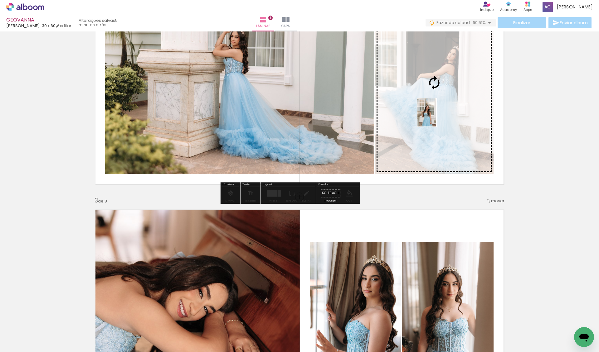
drag, startPoint x: 176, startPoint y: 327, endPoint x: 435, endPoint y: 115, distance: 334.5
click at [435, 115] on quentale-workspace at bounding box center [299, 176] width 599 height 352
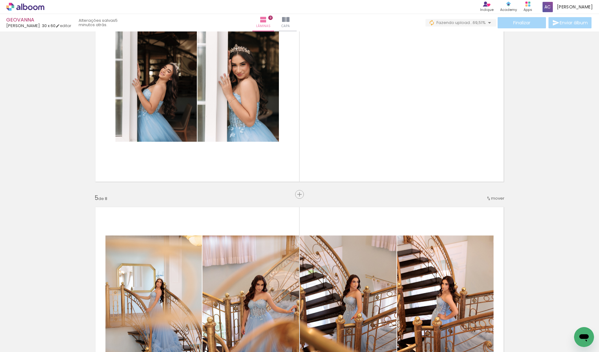
scroll to position [0, 0]
drag, startPoint x: 55, startPoint y: 340, endPoint x: 280, endPoint y: 178, distance: 277.2
click at [280, 178] on quentale-workspace at bounding box center [299, 176] width 599 height 352
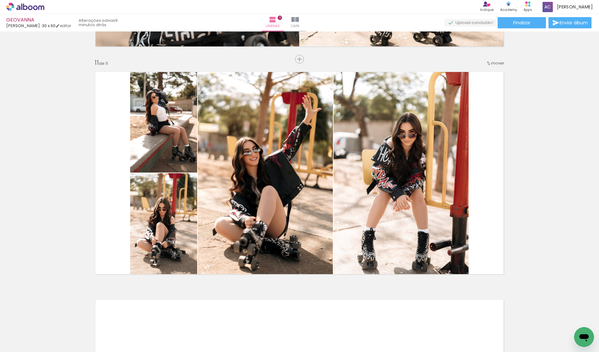
scroll to position [203, 0]
